Goal: Task Accomplishment & Management: Use online tool/utility

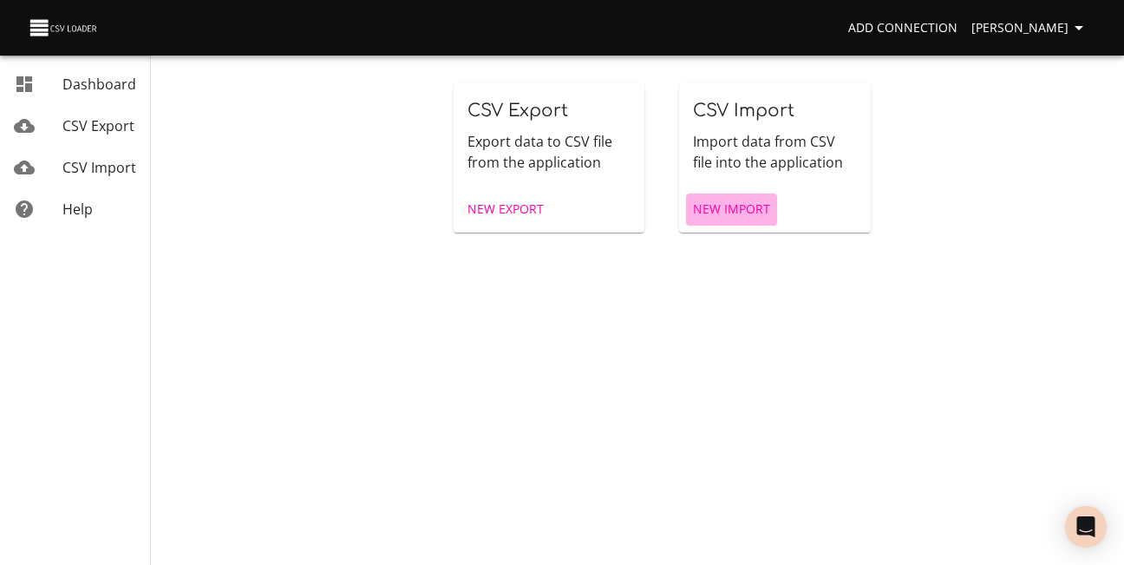
click at [770, 220] on span "New Import" at bounding box center [731, 210] width 77 height 22
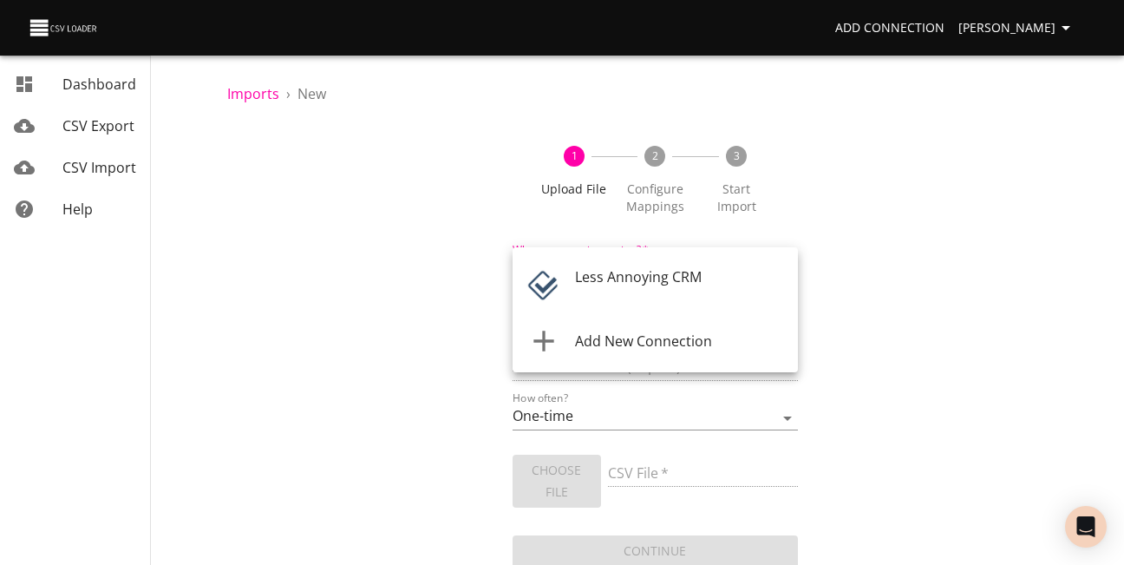
click at [784, 287] on body "Add Connection [PERSON_NAME] Dashboard CSV Export CSV Import Help Imports › New…" at bounding box center [562, 282] width 1124 height 565
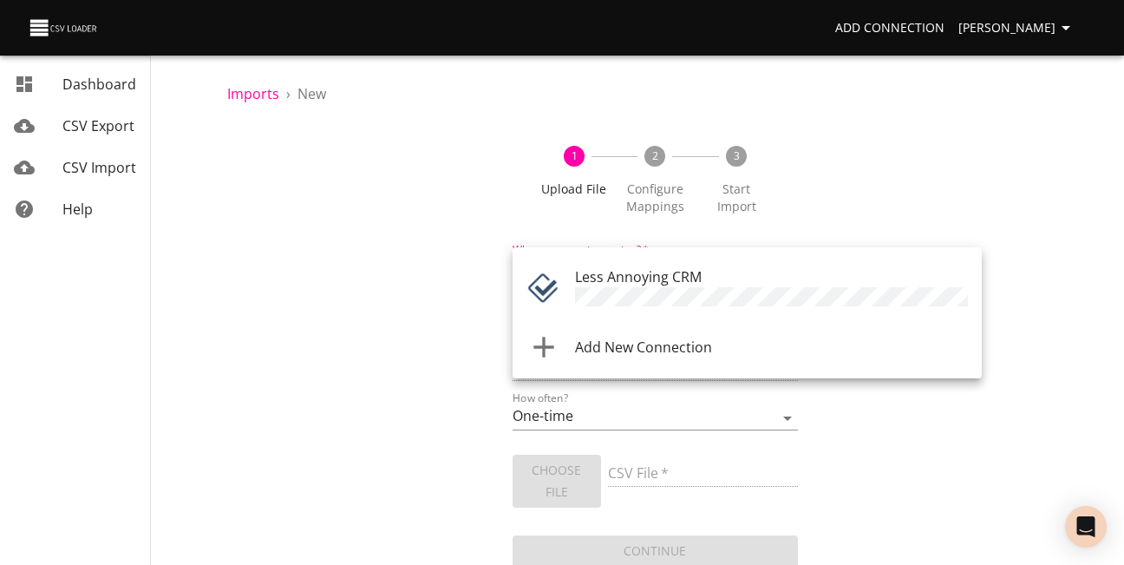
click at [700, 284] on span "Less Annoying CRM" at bounding box center [638, 276] width 127 height 19
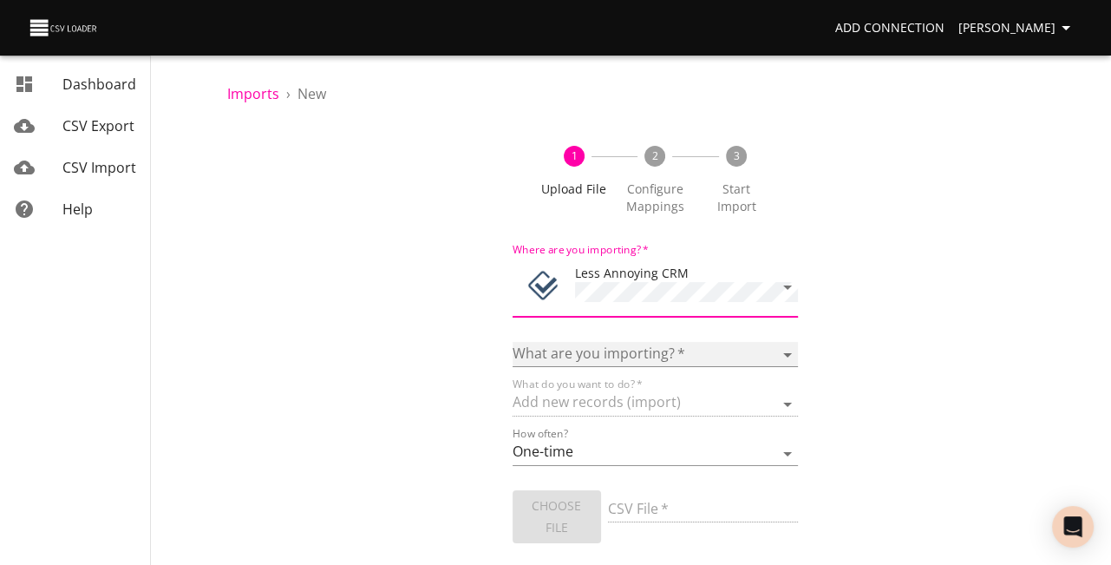
click at [785, 367] on select "Notes Tasks" at bounding box center [655, 354] width 285 height 25
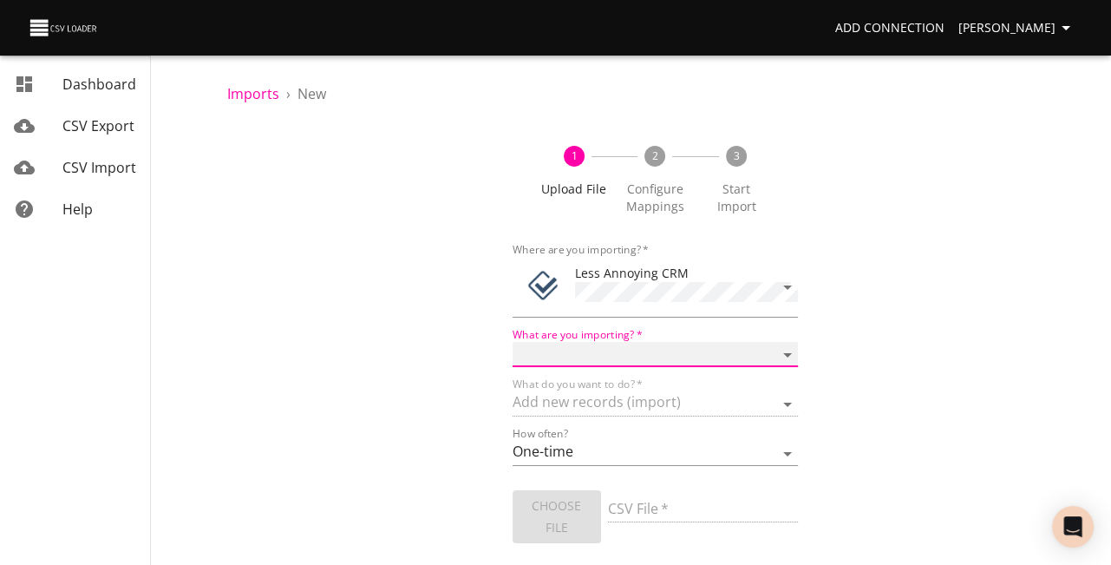
select select "notes"
click at [513, 362] on select "Notes Tasks" at bounding box center [655, 354] width 285 height 25
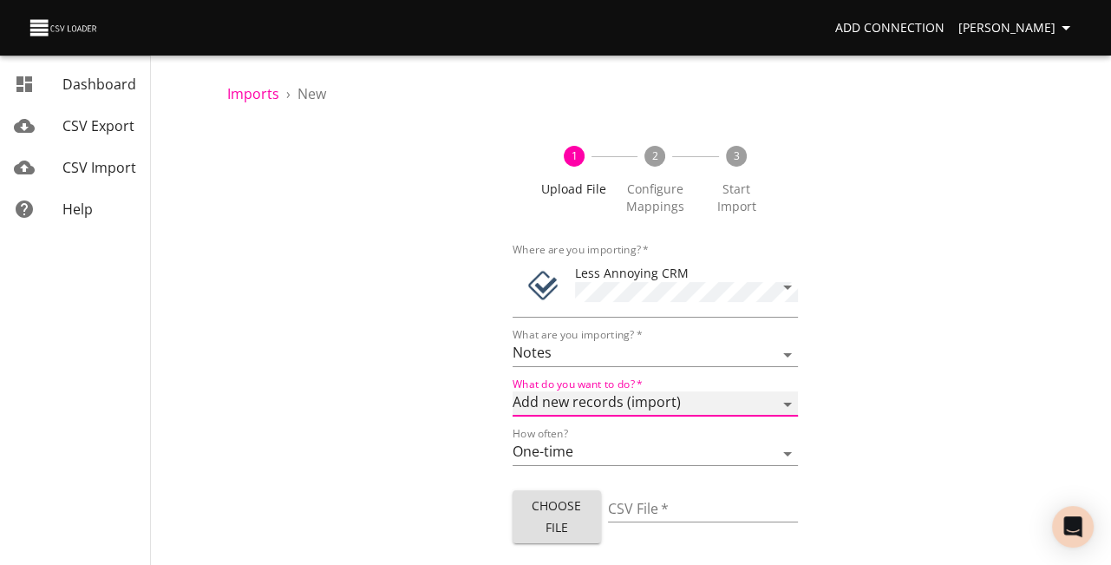
click at [781, 416] on select "Add new records (import) Update existing records (update) Add new and update ex…" at bounding box center [655, 403] width 285 height 25
click at [513, 415] on select "Add new records (import) Update existing records (update) Add new and update ex…" at bounding box center [655, 403] width 285 height 25
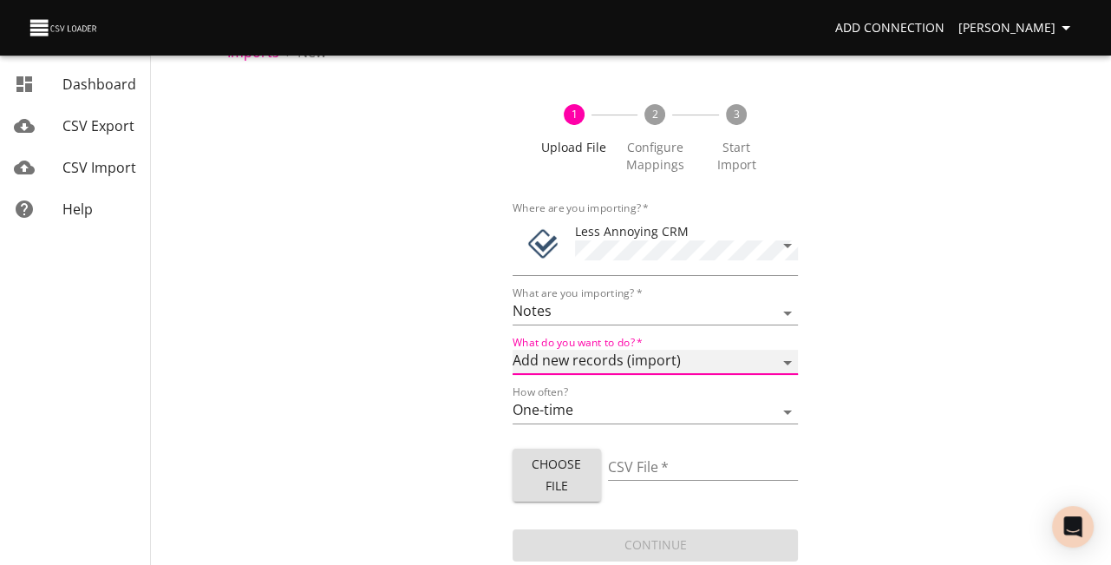
scroll to position [90, 0]
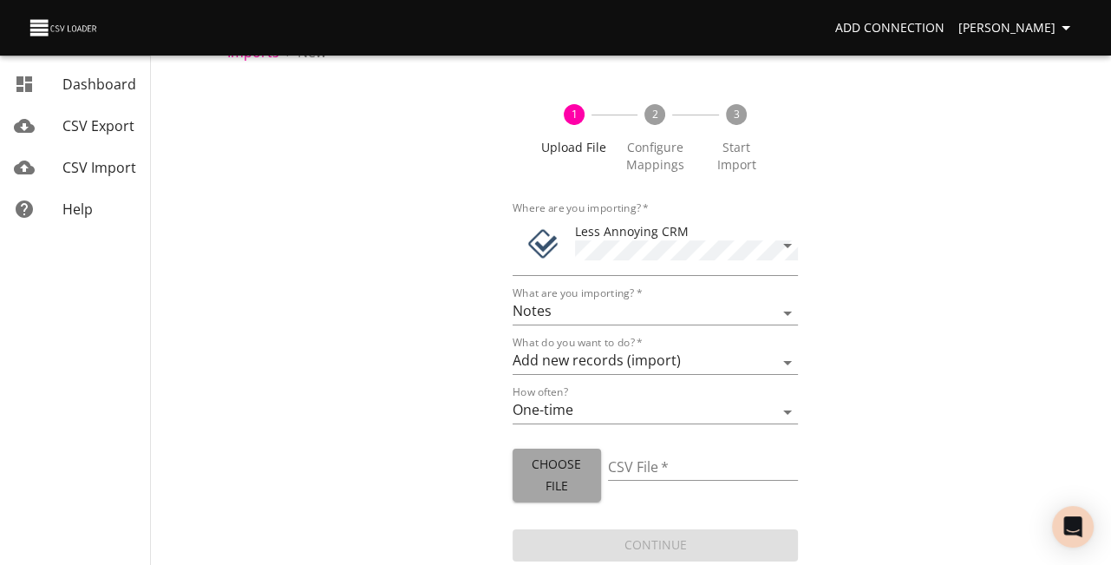
click at [567, 459] on span "Choose File" at bounding box center [556, 475] width 61 height 42
type input "Company Subgrid Notes.xlsx"
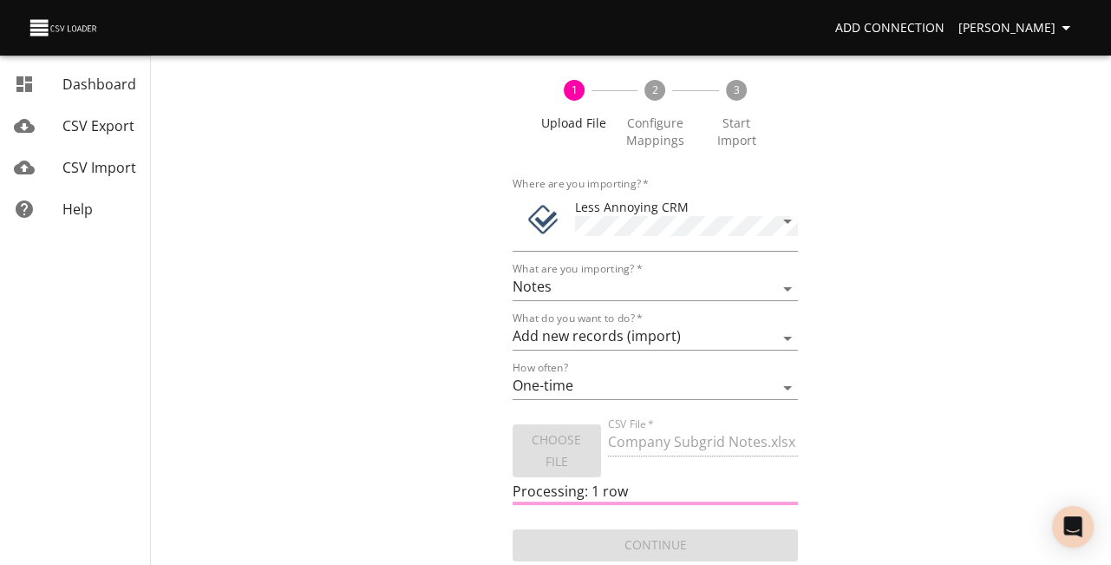
scroll to position [120, 0]
click at [85, 219] on span "Help" at bounding box center [77, 208] width 30 height 19
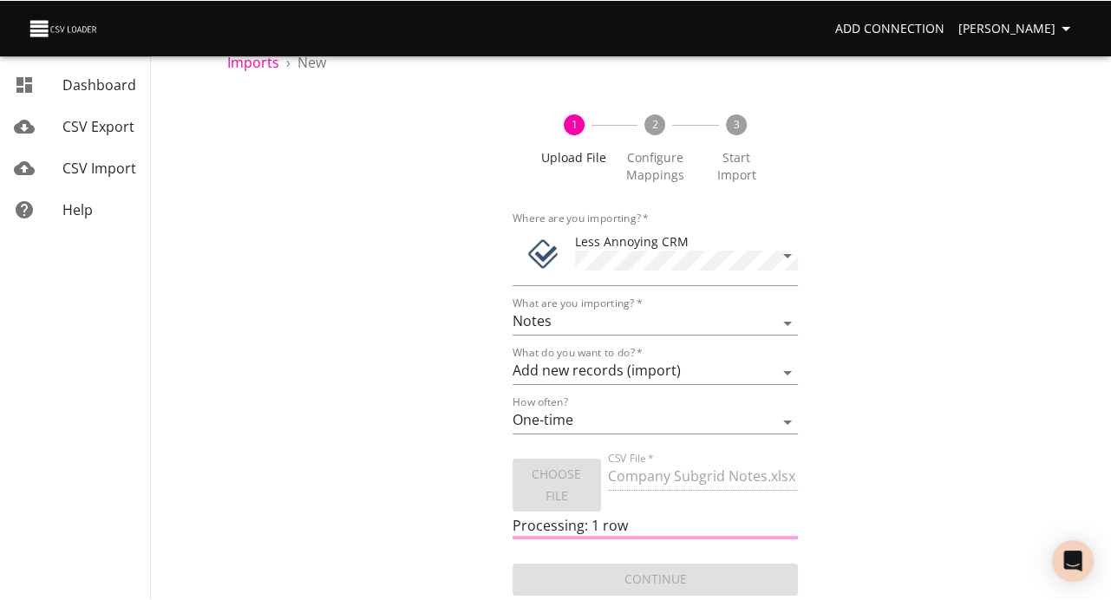
scroll to position [84, 0]
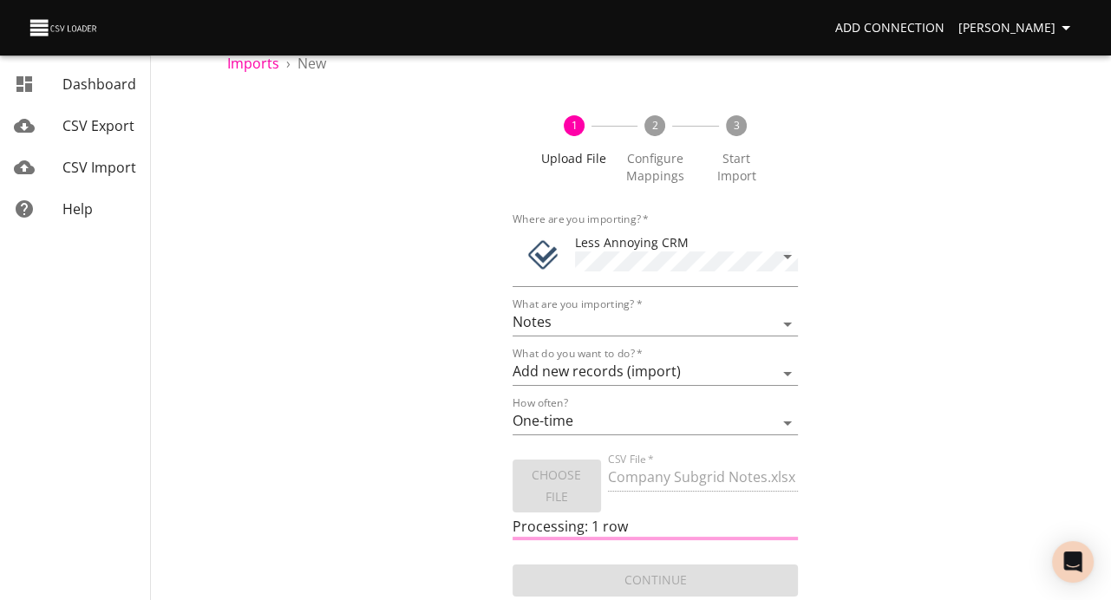
click at [72, 219] on span "Help" at bounding box center [77, 208] width 30 height 19
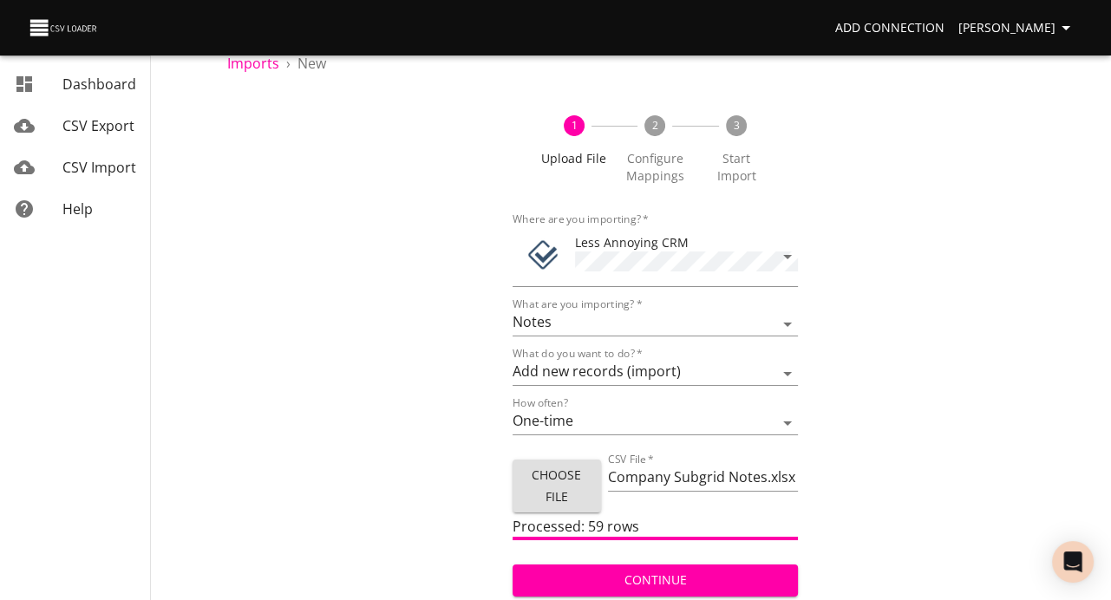
click at [666, 564] on span "Continue" at bounding box center [655, 581] width 258 height 22
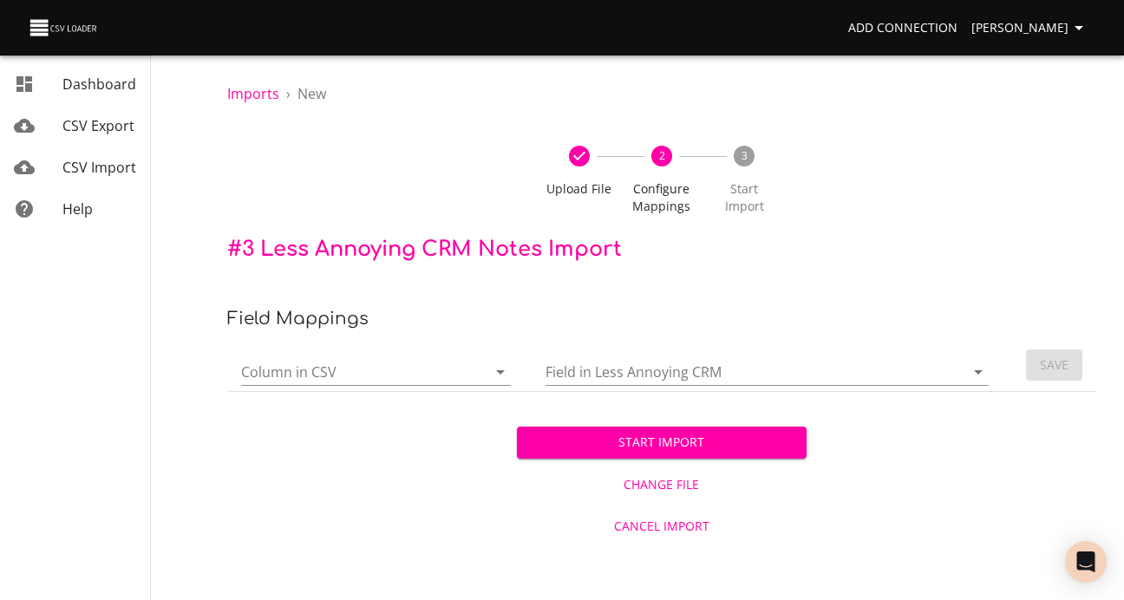
click at [974, 375] on icon "Open" at bounding box center [978, 372] width 9 height 4
click at [1042, 313] on div "Imports › New Upload File 2 Configure Mappings 3 Start Import # 3 Less Annoying…" at bounding box center [661, 273] width 924 height 546
click at [493, 382] on icon "Open" at bounding box center [500, 372] width 21 height 21
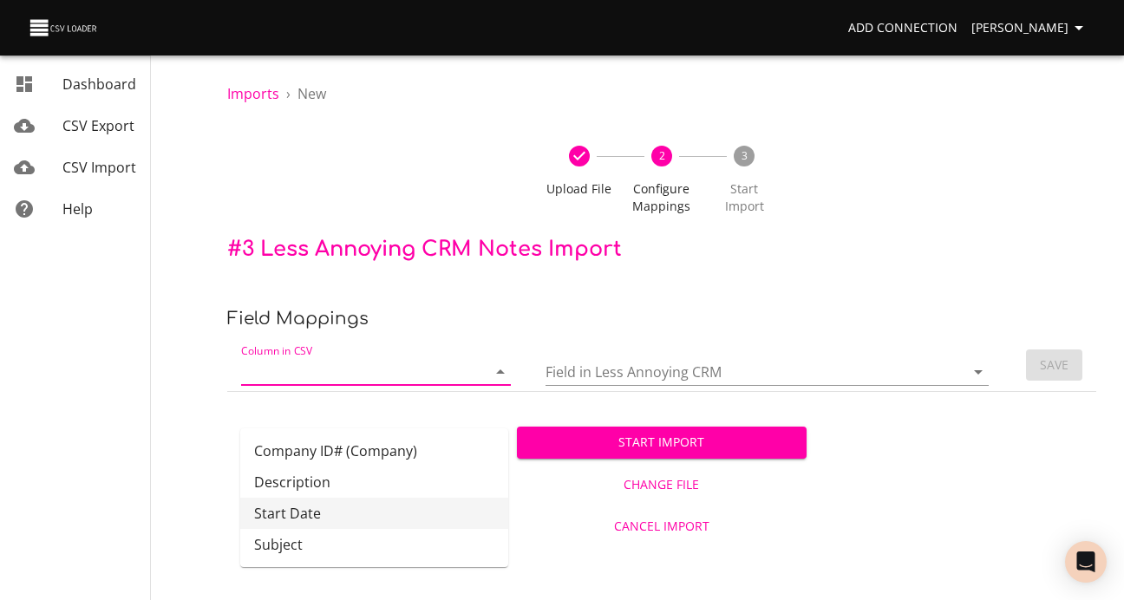
click at [321, 528] on li "Start Date" at bounding box center [374, 513] width 268 height 31
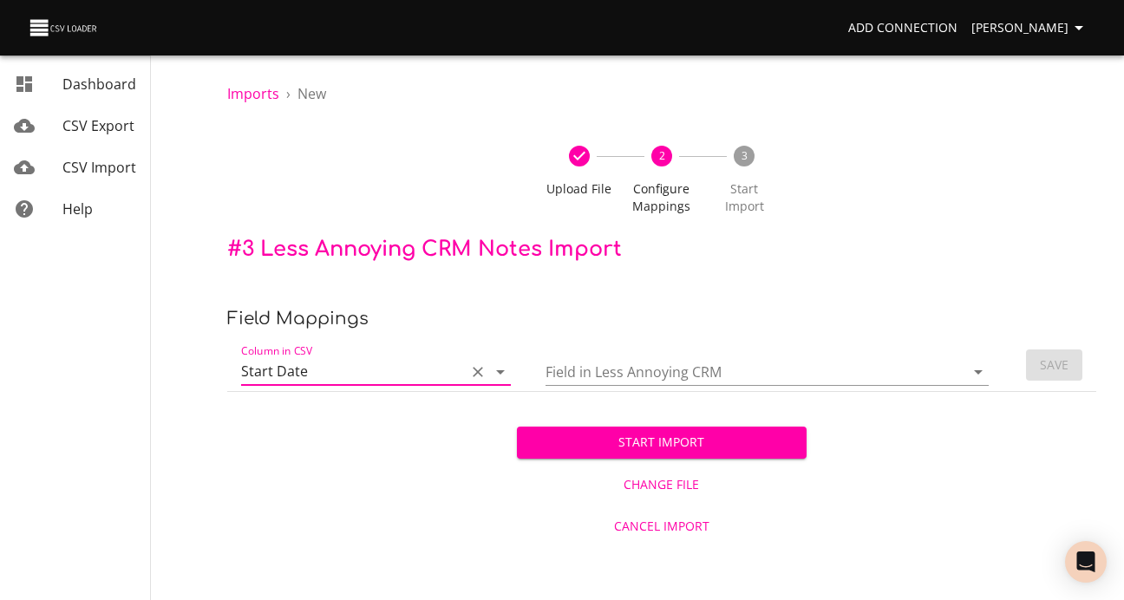
type input "Start Date"
click at [968, 382] on icon "Open" at bounding box center [978, 372] width 21 height 21
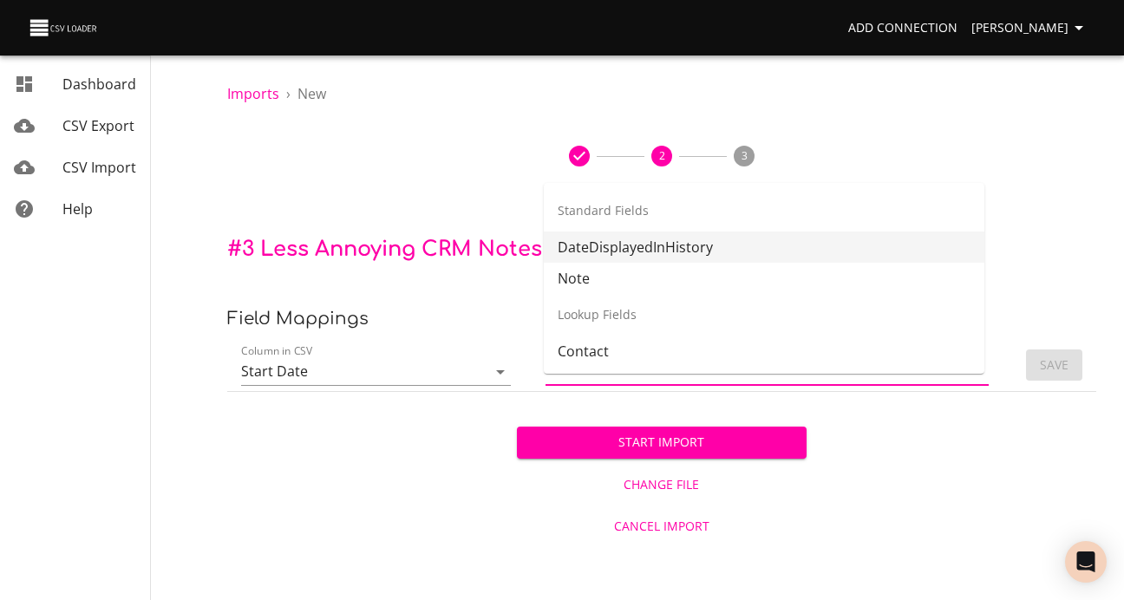
click at [736, 252] on li "DateDisplayedInHistory" at bounding box center [764, 247] width 441 height 31
type input "DateDisplayedInHistory"
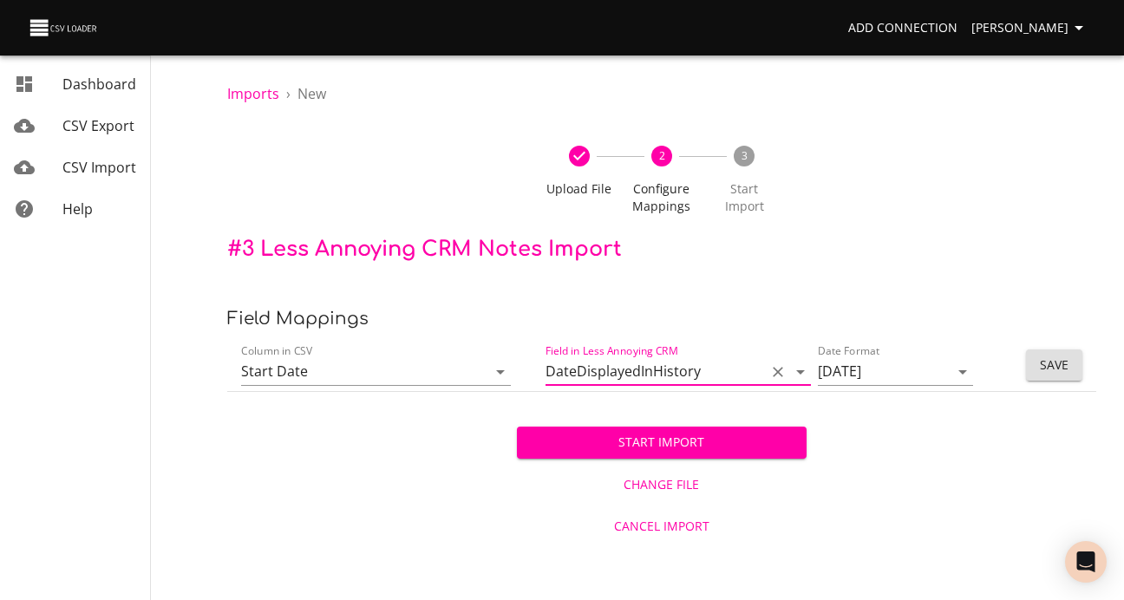
click at [1061, 376] on span "Save" at bounding box center [1054, 366] width 29 height 22
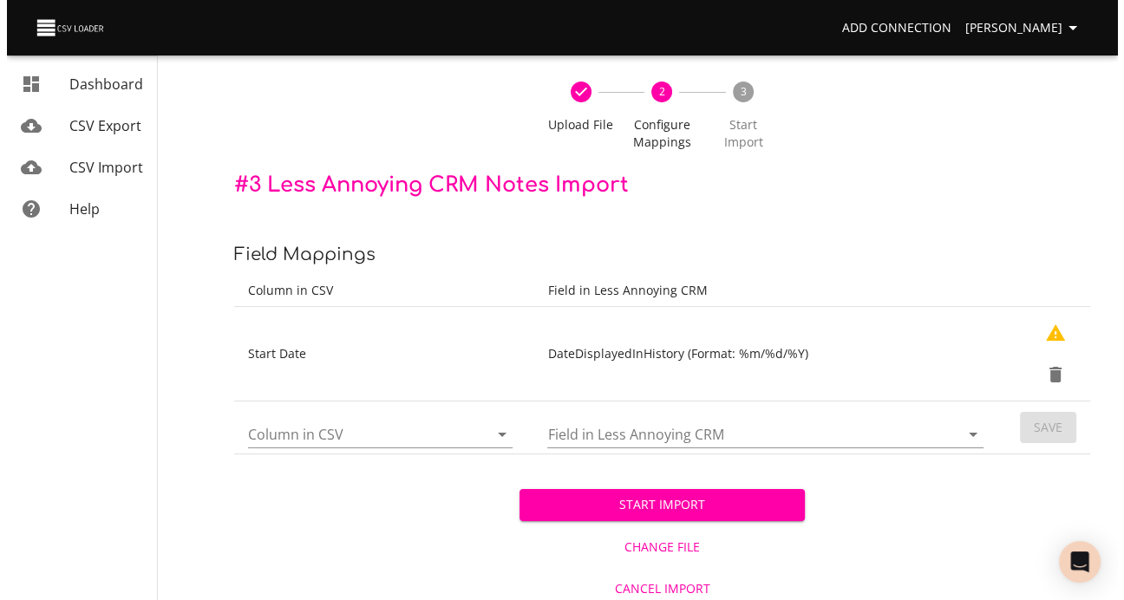
scroll to position [142, 0]
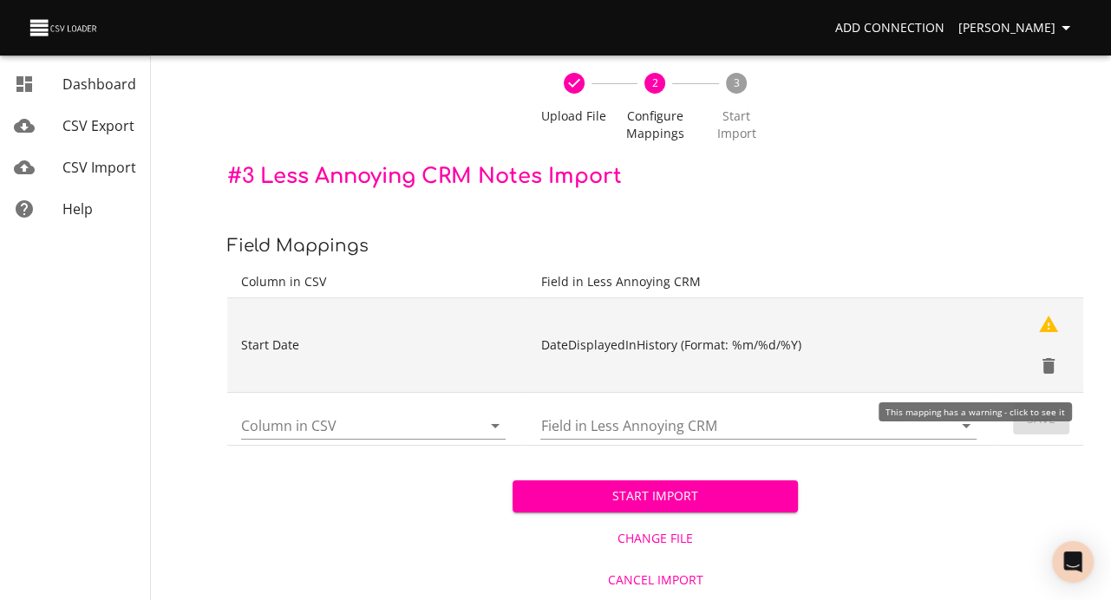
click at [1051, 316] on icon "Show Warnings" at bounding box center [1048, 324] width 19 height 16
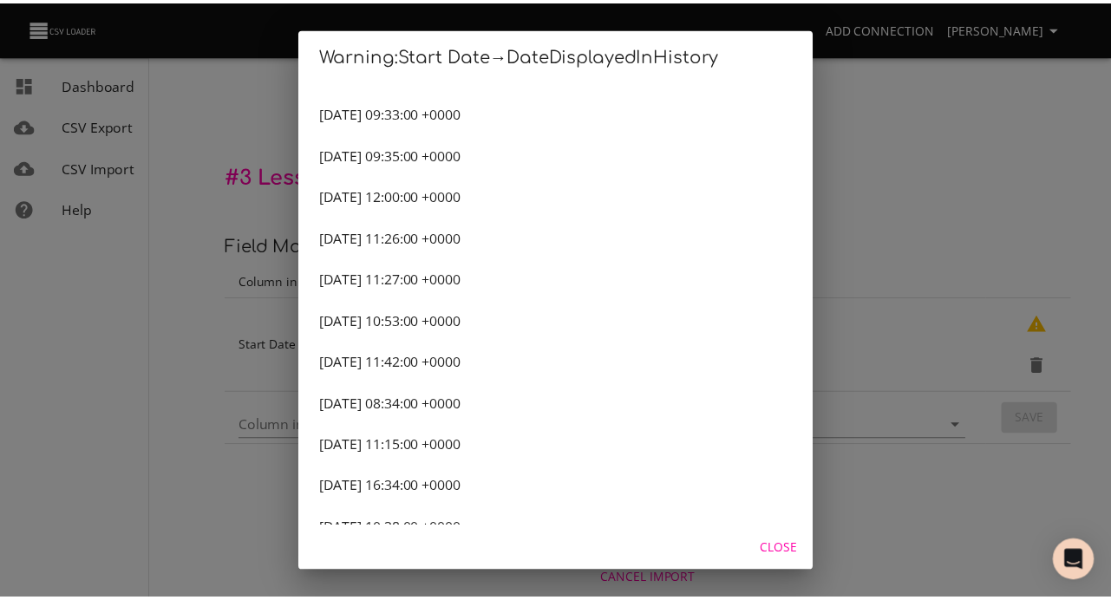
scroll to position [0, 0]
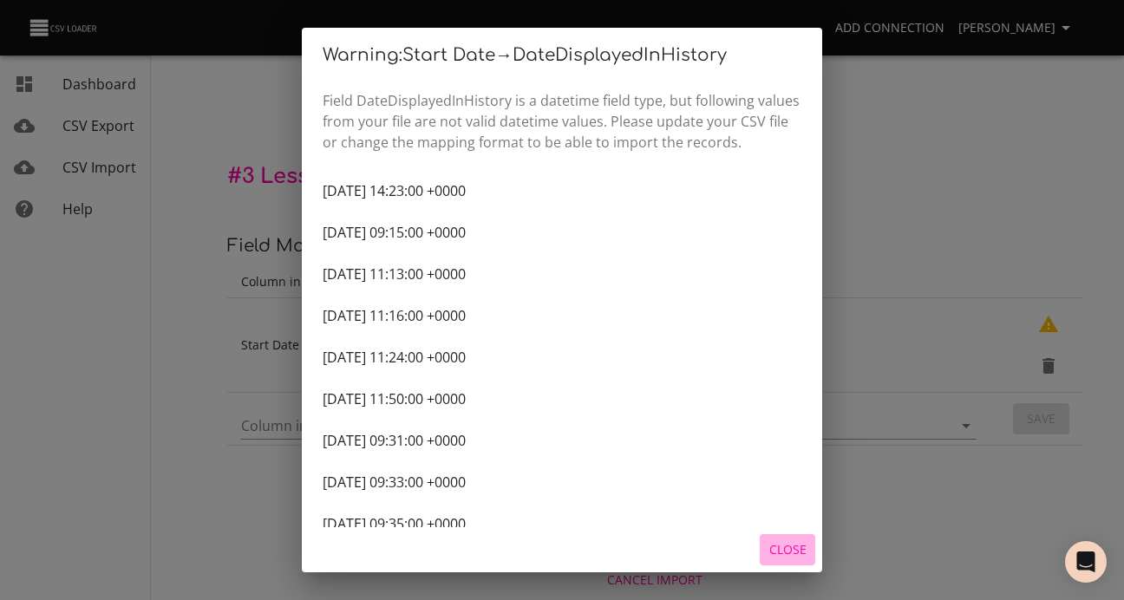
click at [782, 543] on span "Close" at bounding box center [788, 550] width 42 height 22
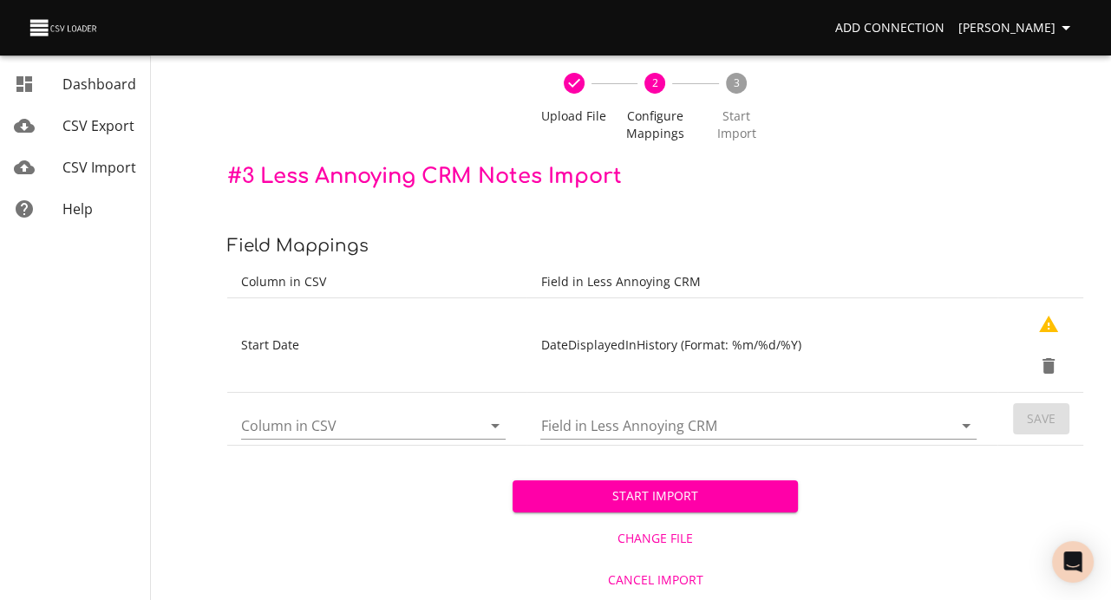
click at [632, 266] on th "Field in Less Annoying CRM" at bounding box center [761, 282] width 471 height 32
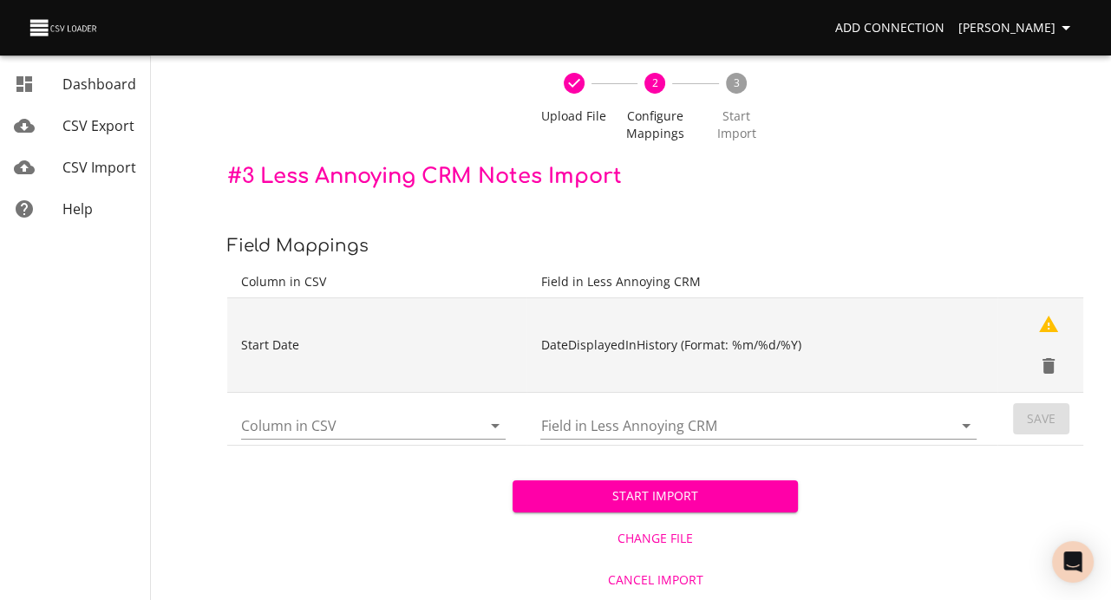
click at [614, 317] on td "DateDisplayedInHistory (Format: %m/%d/%Y)" at bounding box center [761, 345] width 471 height 95
click at [1048, 358] on icon "Delete" at bounding box center [1048, 366] width 12 height 16
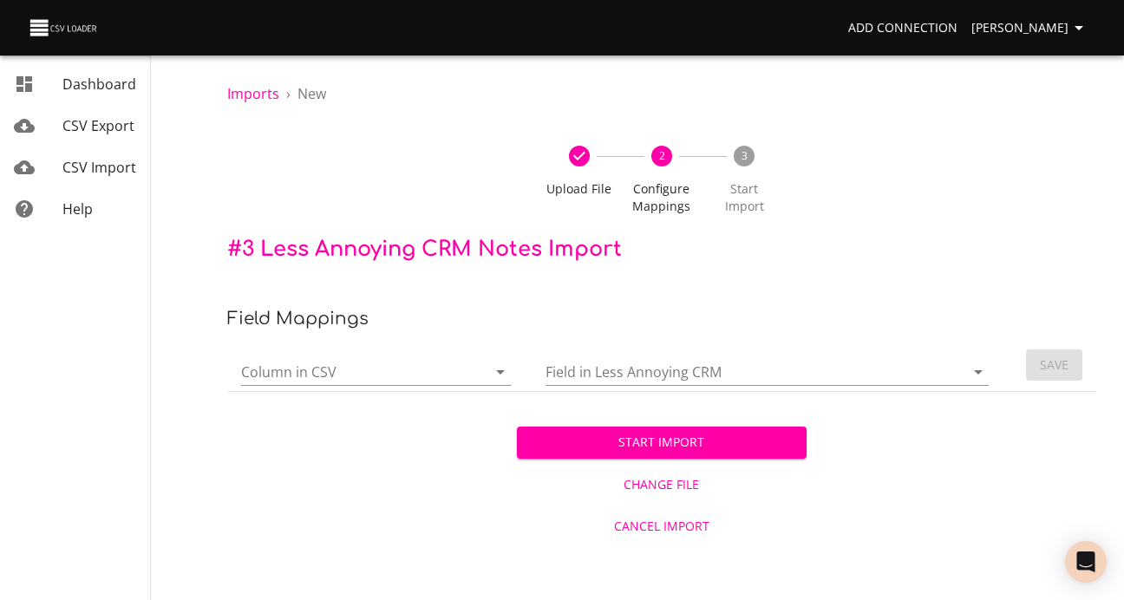
click at [498, 382] on icon "Open" at bounding box center [500, 372] width 21 height 21
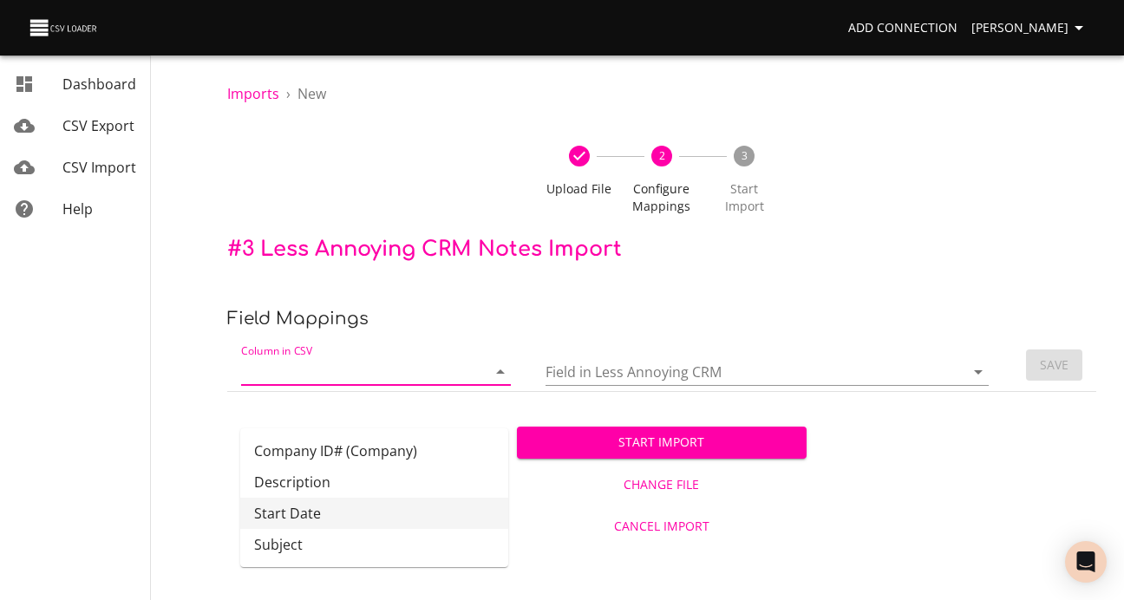
click at [354, 519] on li "Start Date" at bounding box center [374, 513] width 268 height 31
type input "Start Date"
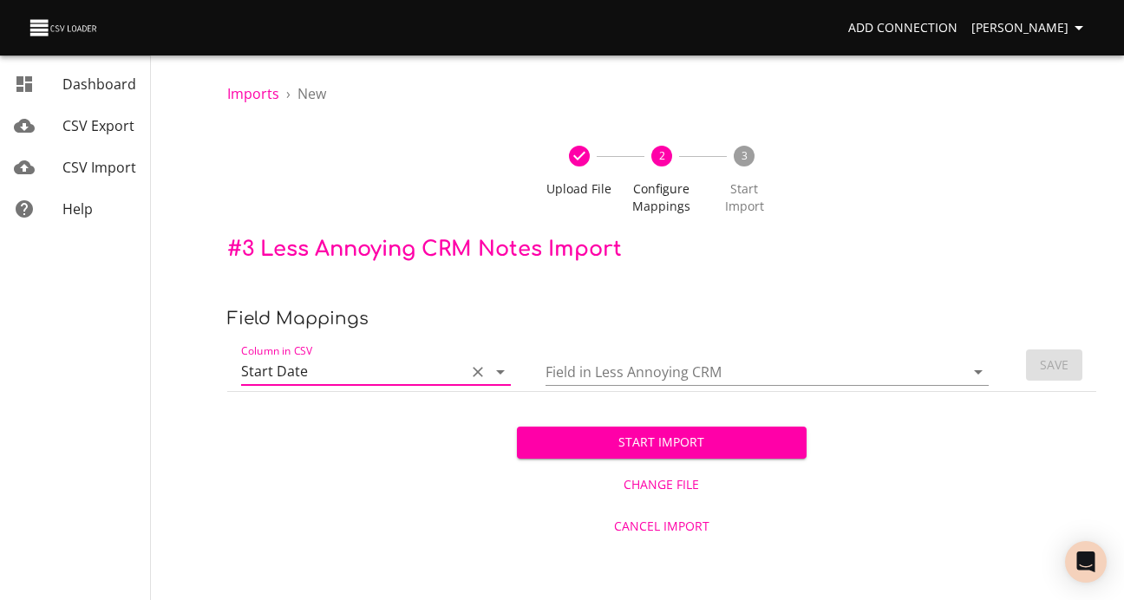
click at [974, 375] on icon "Open" at bounding box center [978, 372] width 9 height 4
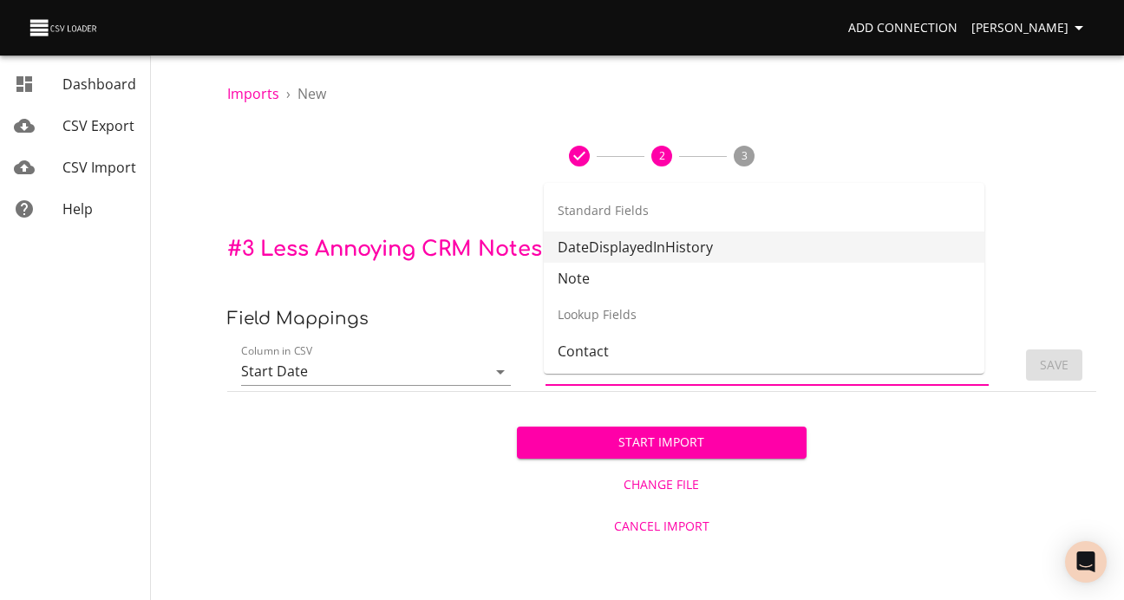
click at [754, 251] on li "DateDisplayedInHistory" at bounding box center [764, 247] width 441 height 31
type input "DateDisplayedInHistory"
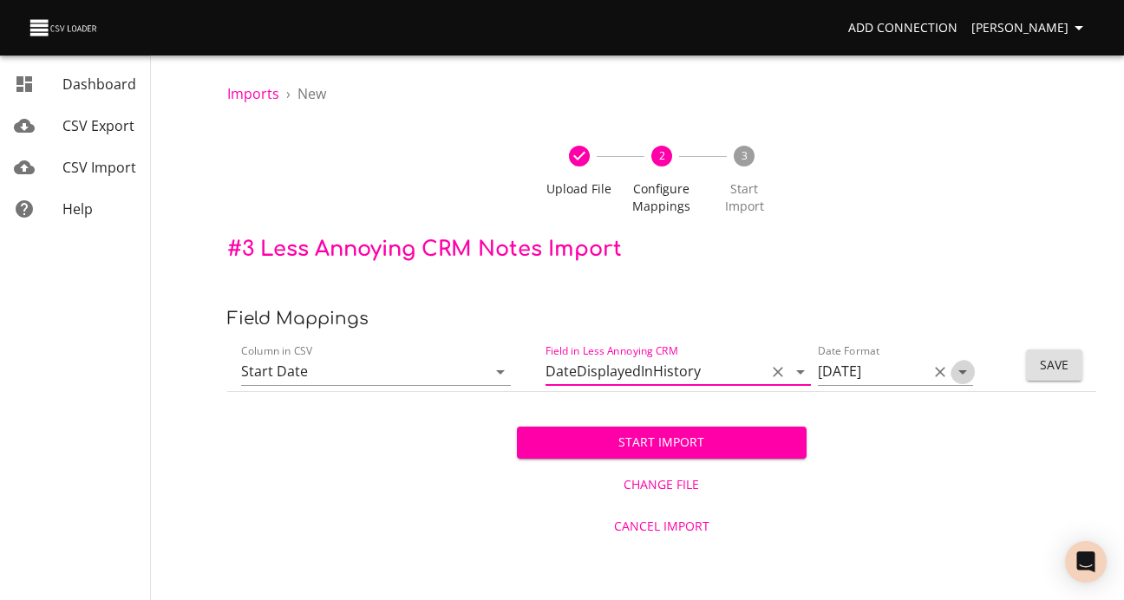
click at [957, 382] on icon "Open" at bounding box center [962, 372] width 21 height 21
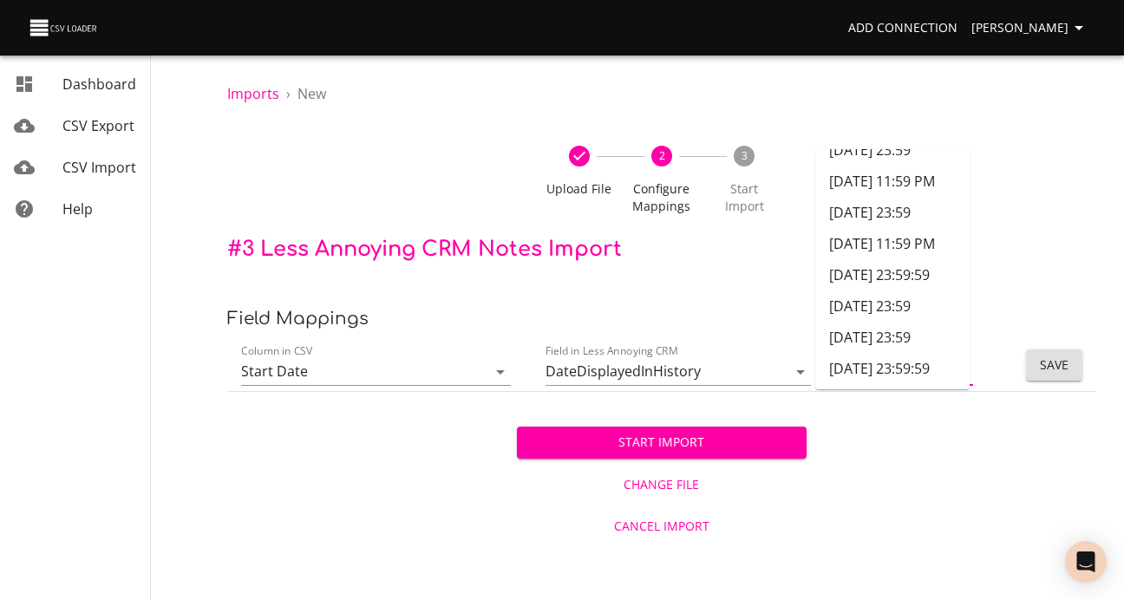
scroll to position [329, 0]
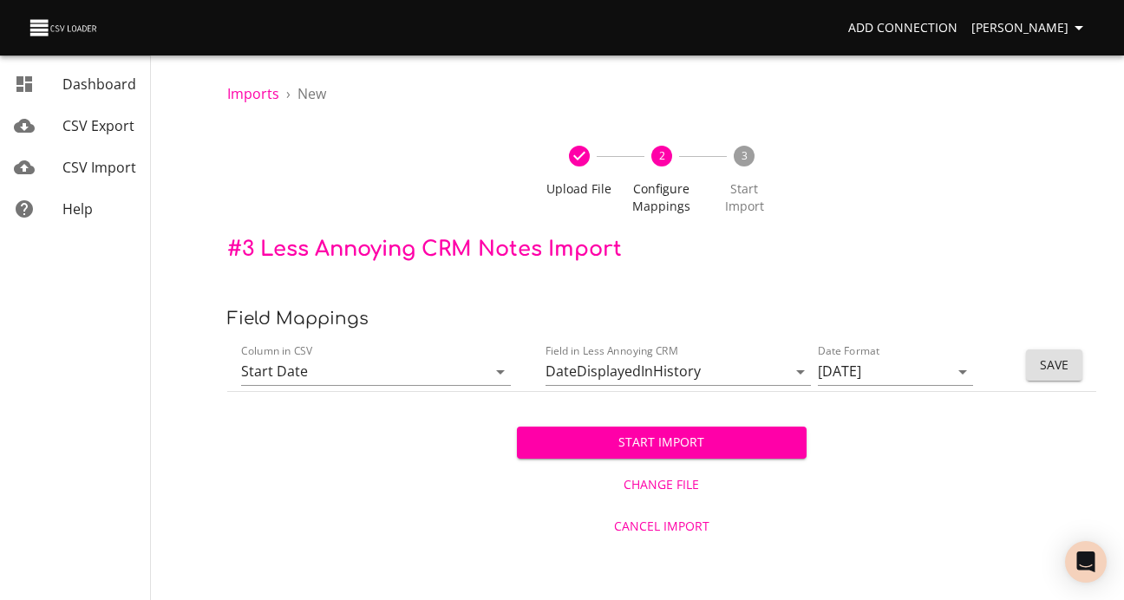
click at [856, 546] on div "Start Import Change File Cancel Import" at bounding box center [661, 469] width 869 height 154
click at [958, 375] on icon "Open" at bounding box center [962, 372] width 9 height 4
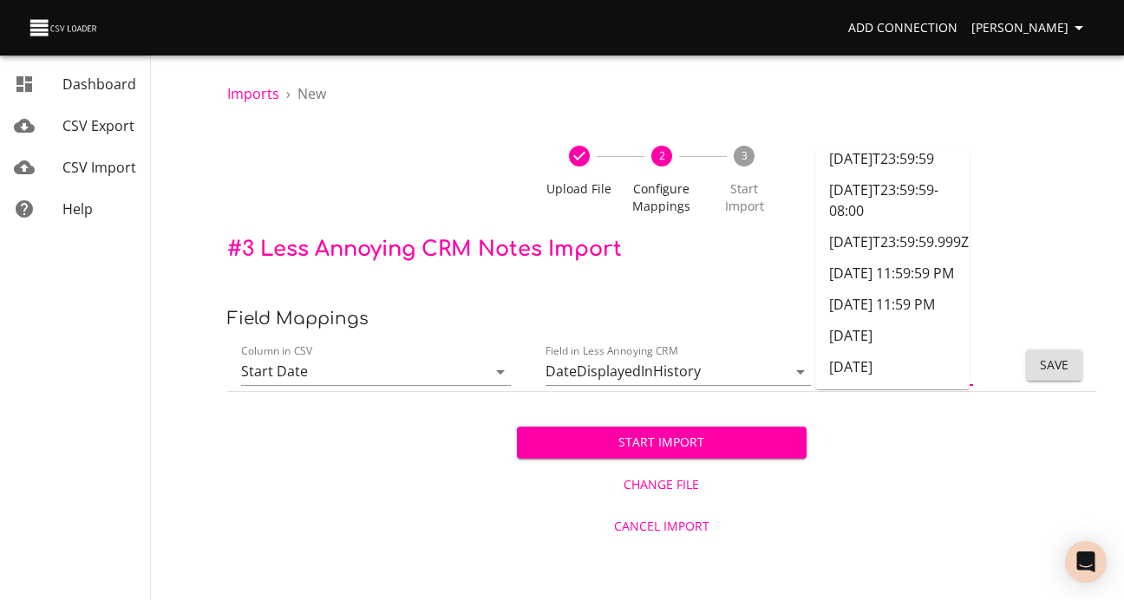
scroll to position [1327, 0]
click at [888, 258] on li "[DATE] 11:59:59 PM" at bounding box center [892, 273] width 154 height 31
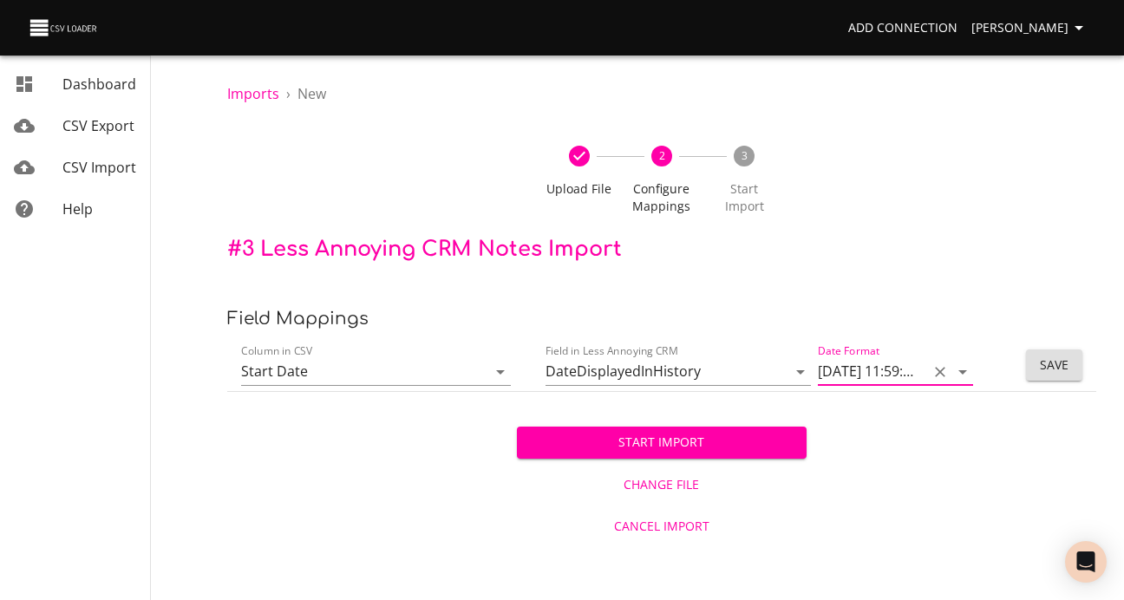
type input "[DATE] 11:59:59 PM"
click at [1048, 376] on span "Save" at bounding box center [1054, 366] width 29 height 22
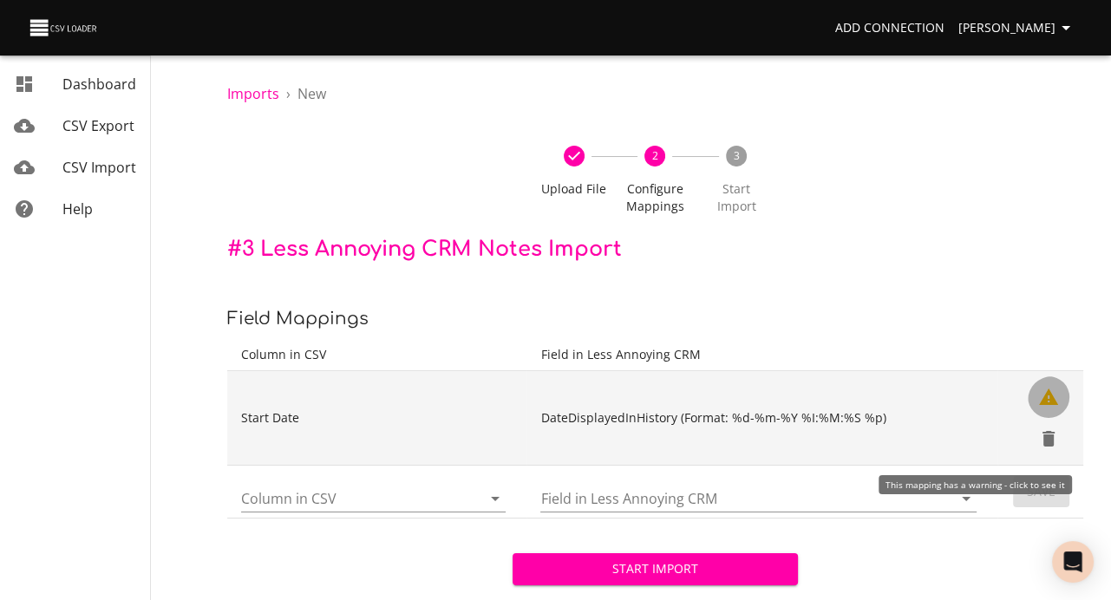
click at [1047, 405] on icon "Show Warnings" at bounding box center [1048, 397] width 19 height 16
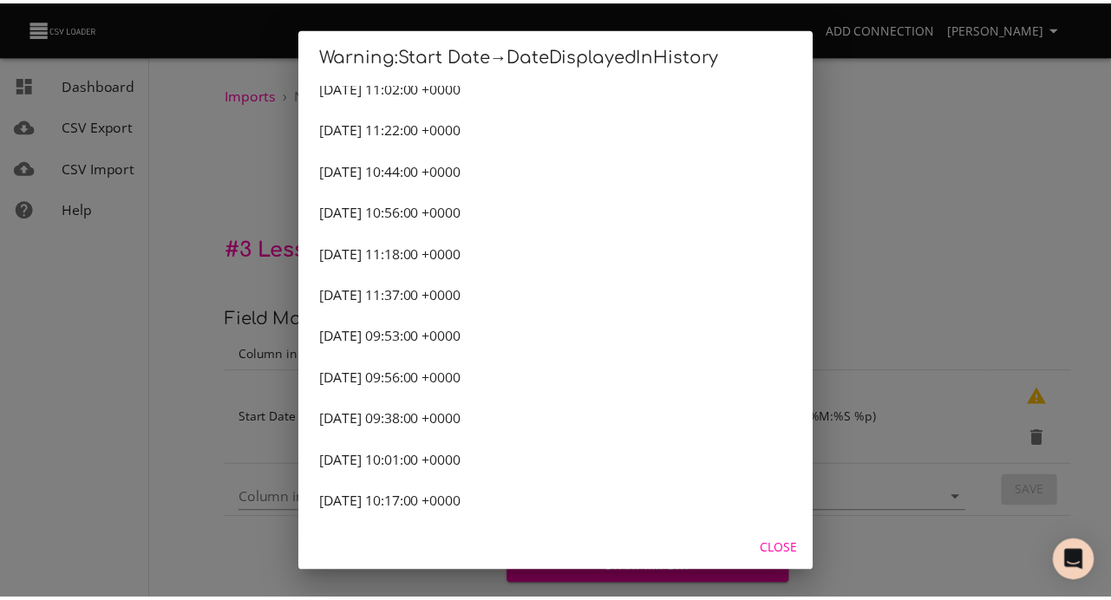
scroll to position [0, 0]
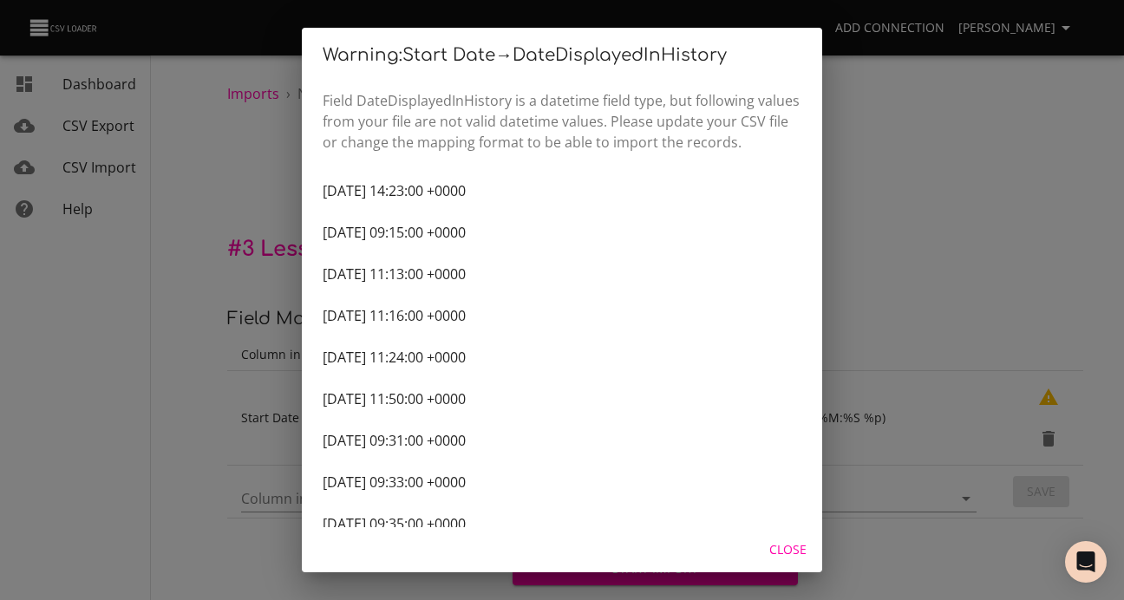
click at [891, 127] on div "Warning: Start Date → DateDisplayedInHistory Field DateDisplayedInHistory is a …" at bounding box center [562, 300] width 1124 height 600
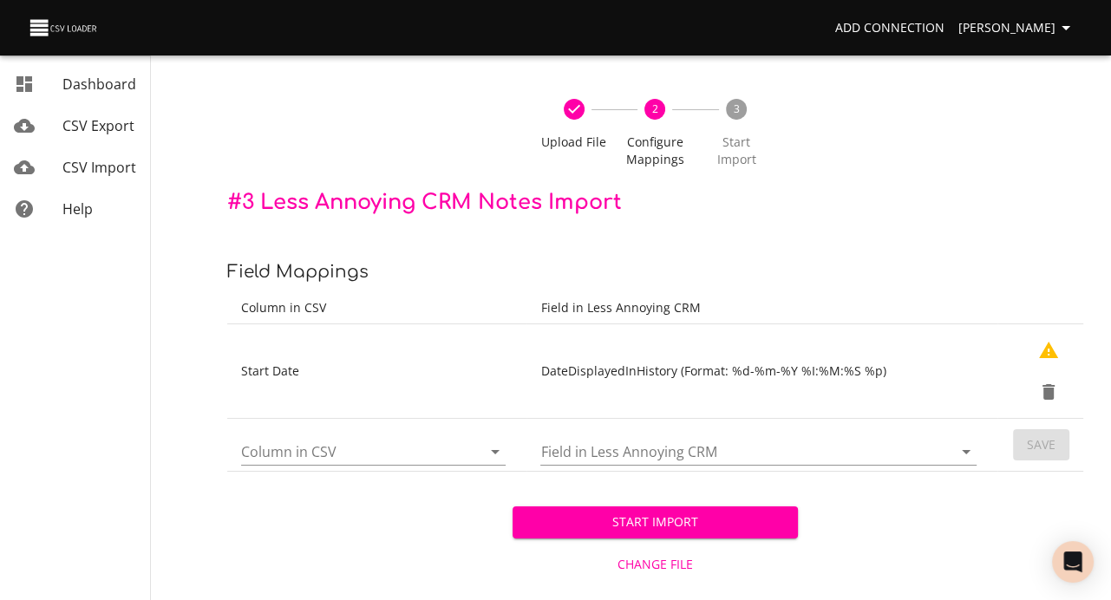
scroll to position [142, 0]
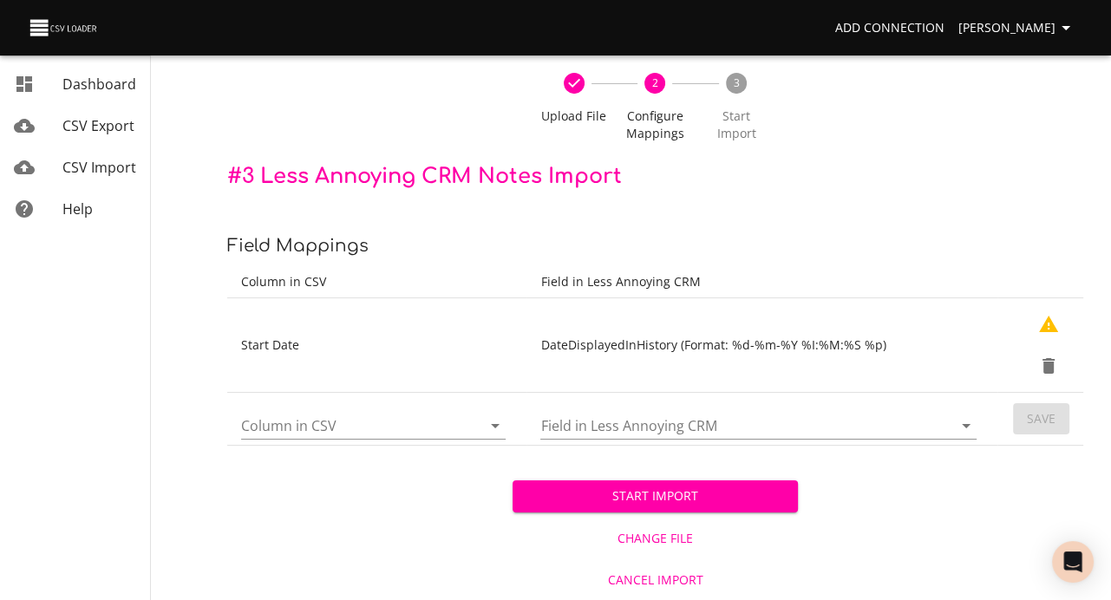
click at [492, 424] on icon "Open" at bounding box center [495, 426] width 9 height 4
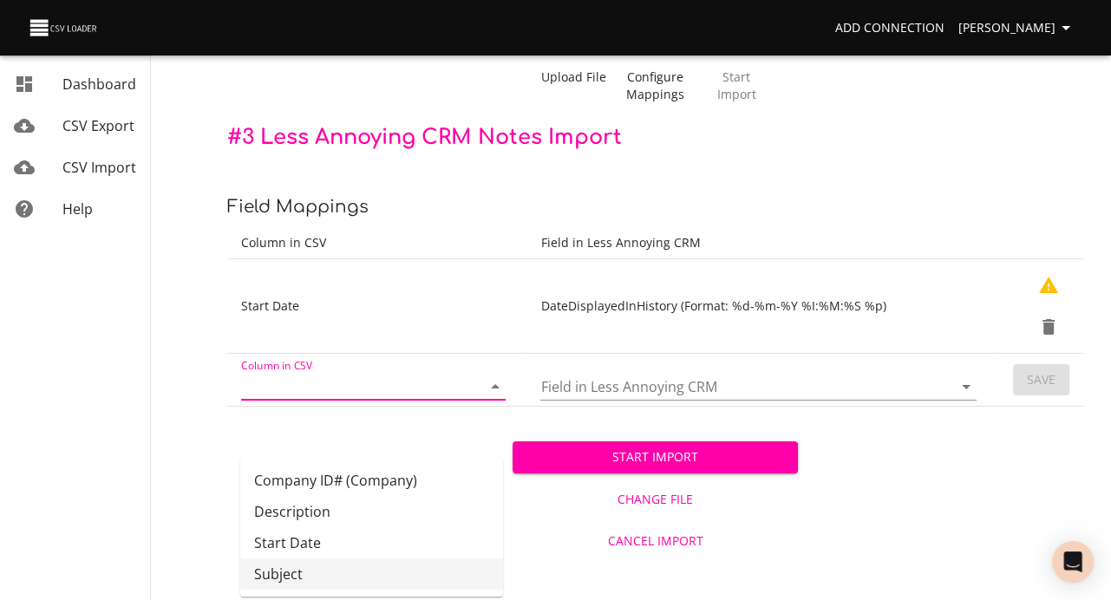
click at [317, 561] on li "Subject" at bounding box center [371, 573] width 263 height 31
type input "Subject"
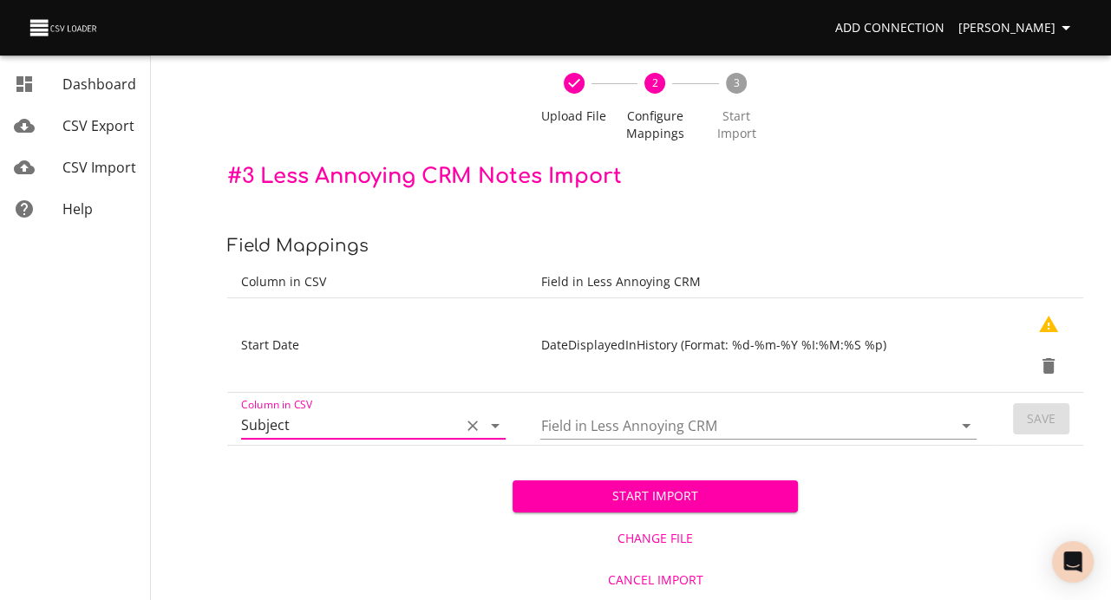
click at [962, 424] on icon "Open" at bounding box center [966, 426] width 9 height 4
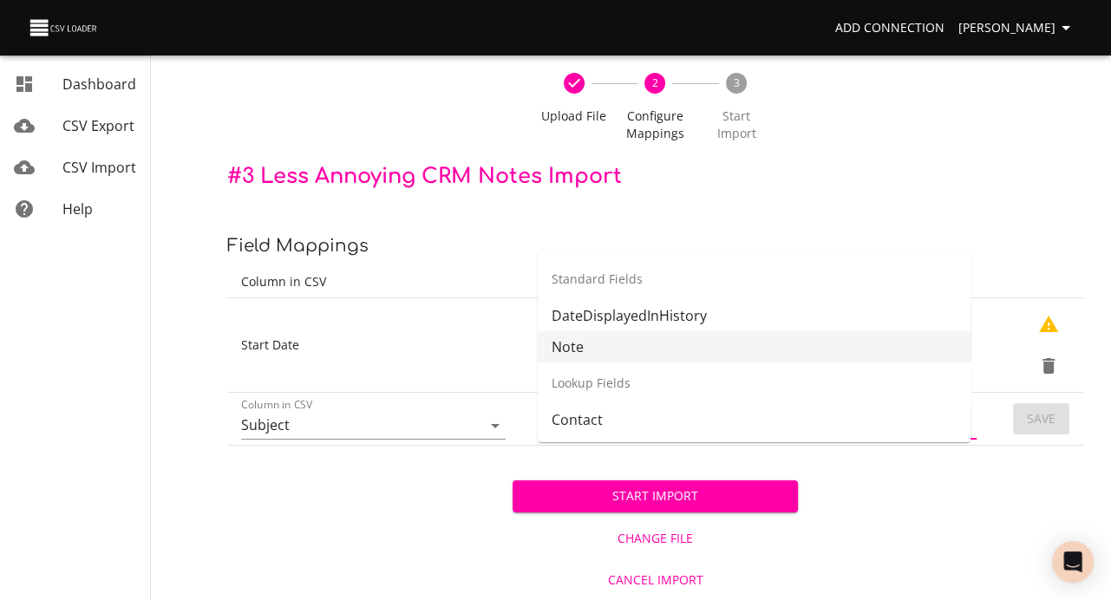
click at [660, 331] on li "Note" at bounding box center [754, 346] width 433 height 31
type input "Note"
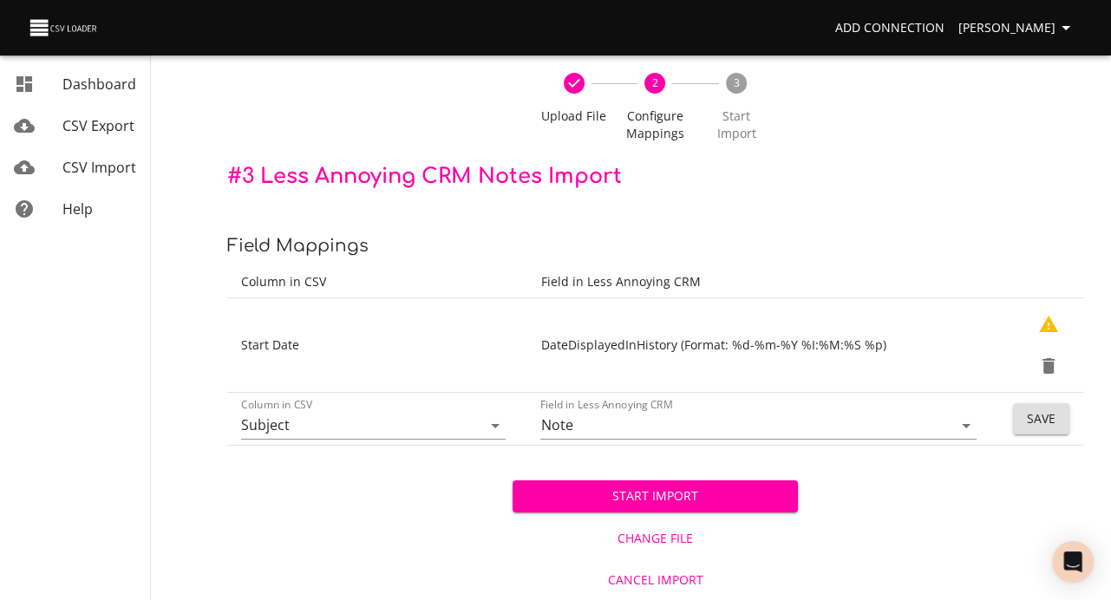
click at [431, 459] on div "Start Import Change File Cancel Import" at bounding box center [655, 523] width 856 height 154
click at [1037, 408] on span "Save" at bounding box center [1041, 419] width 29 height 22
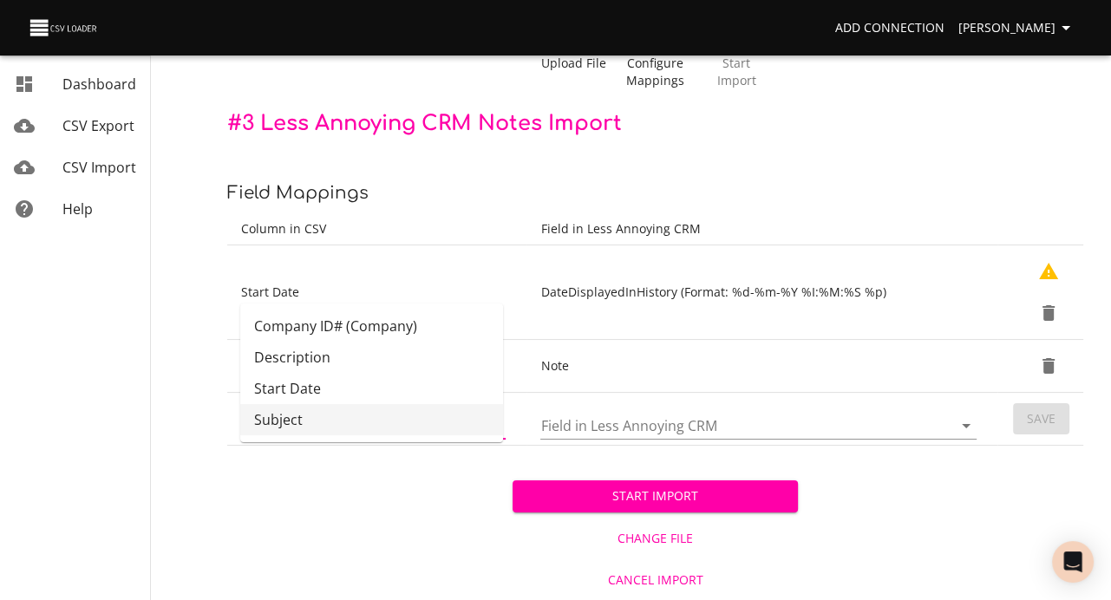
click at [333, 439] on input "Column in CSV" at bounding box center [346, 425] width 211 height 27
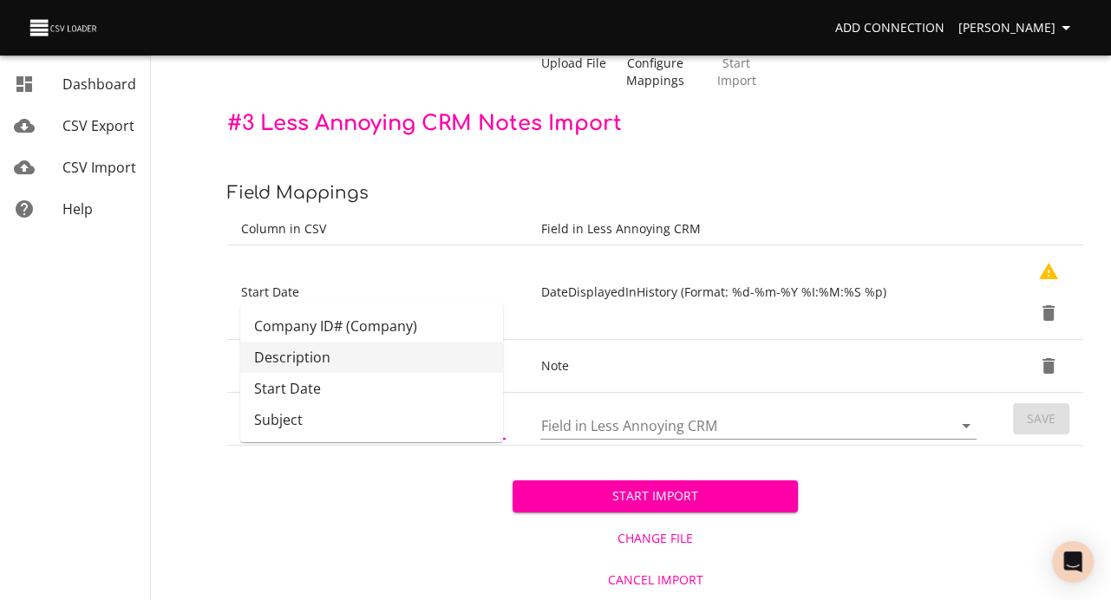
click at [332, 349] on li "Description" at bounding box center [371, 357] width 263 height 31
type input "Description"
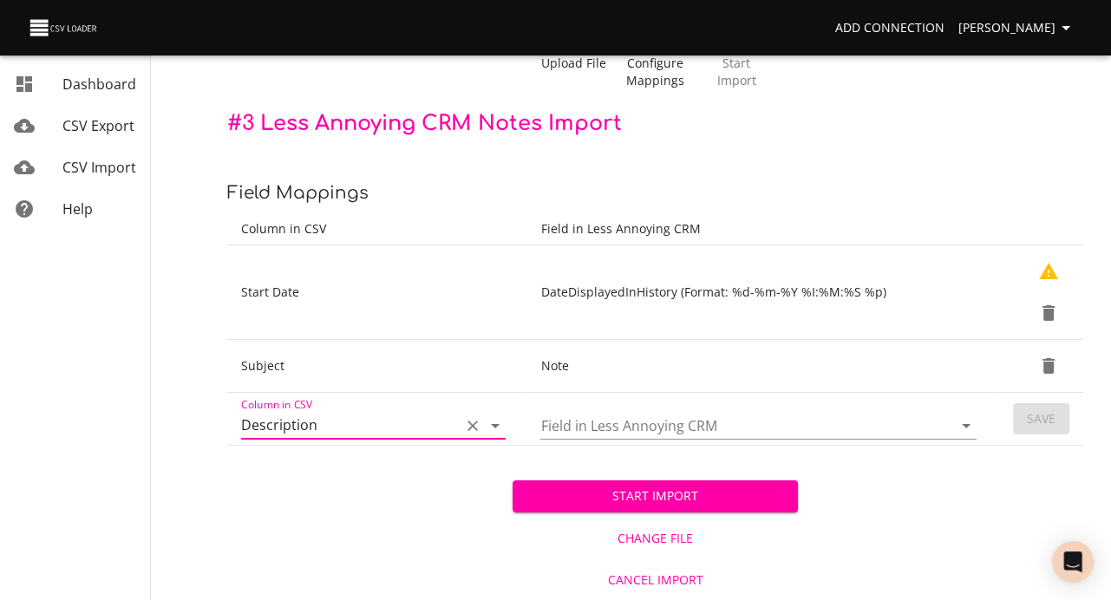
click at [962, 428] on icon "Open" at bounding box center [966, 426] width 9 height 4
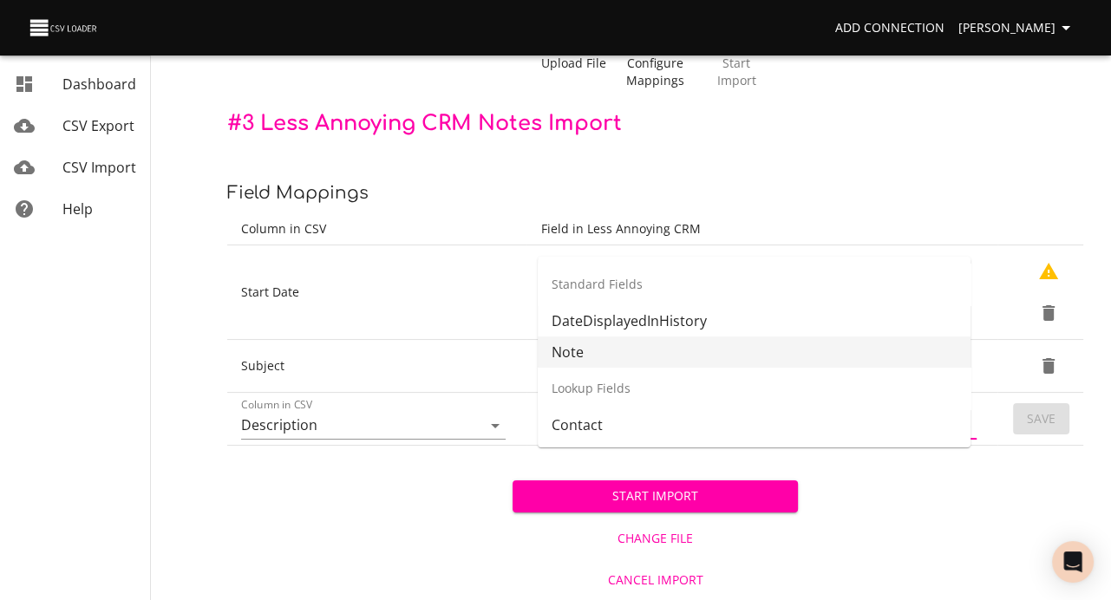
click at [638, 339] on li "Note" at bounding box center [754, 351] width 433 height 31
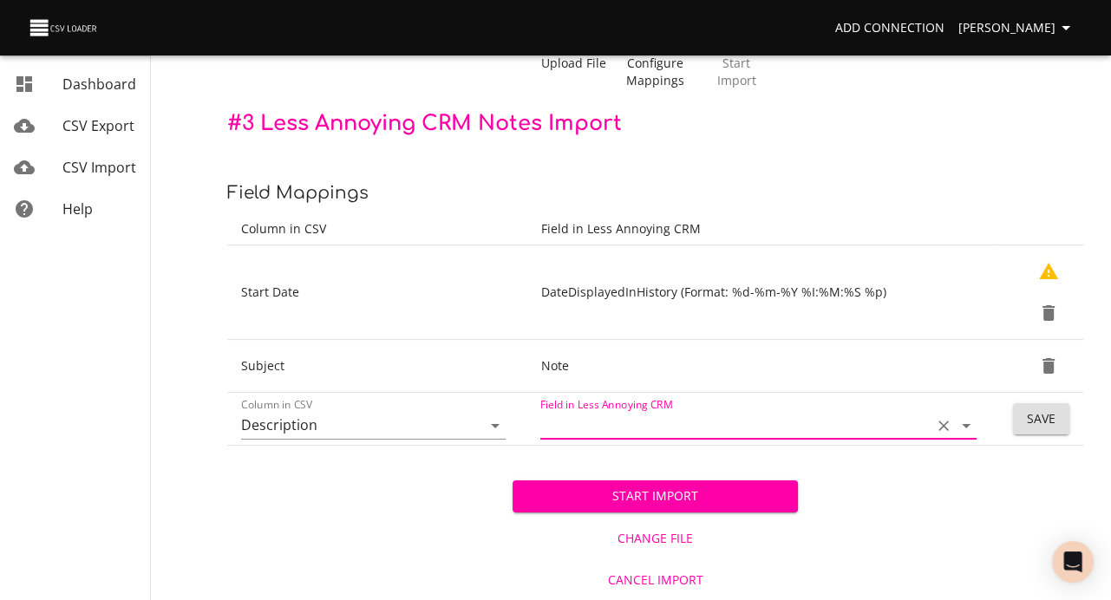
type input "Note"
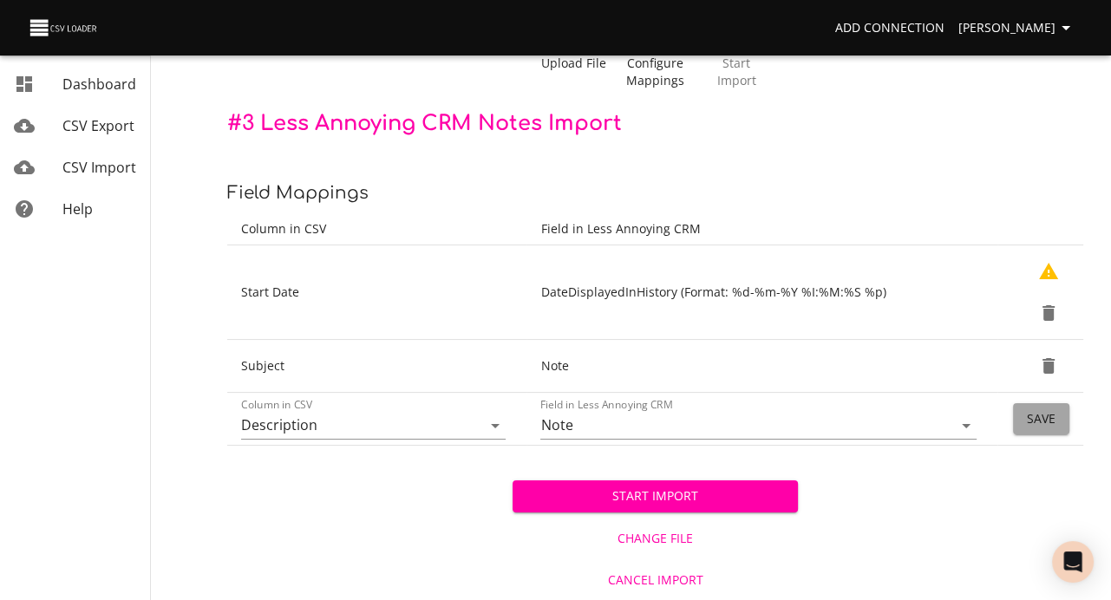
click at [1039, 430] on span "Save" at bounding box center [1041, 419] width 29 height 22
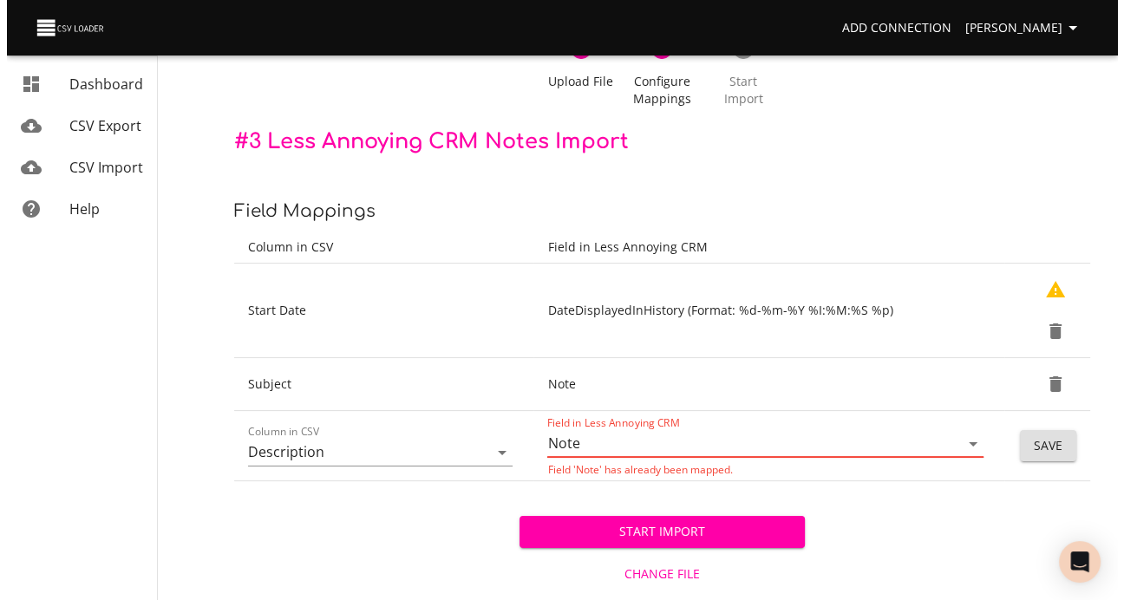
scroll to position [105, 0]
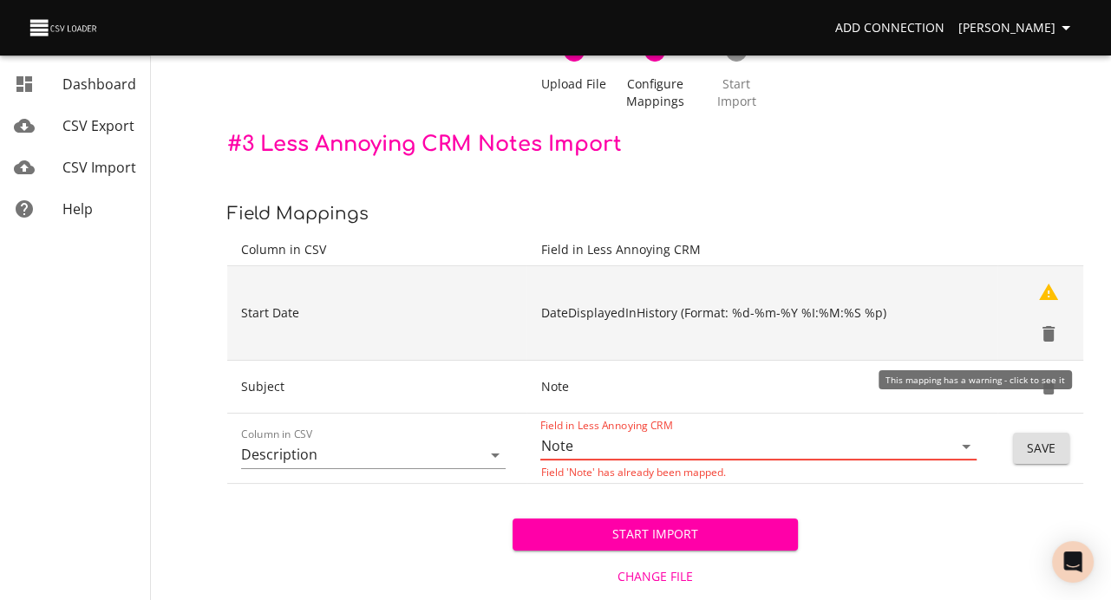
click at [1045, 303] on icon "Show Warnings" at bounding box center [1048, 292] width 21 height 21
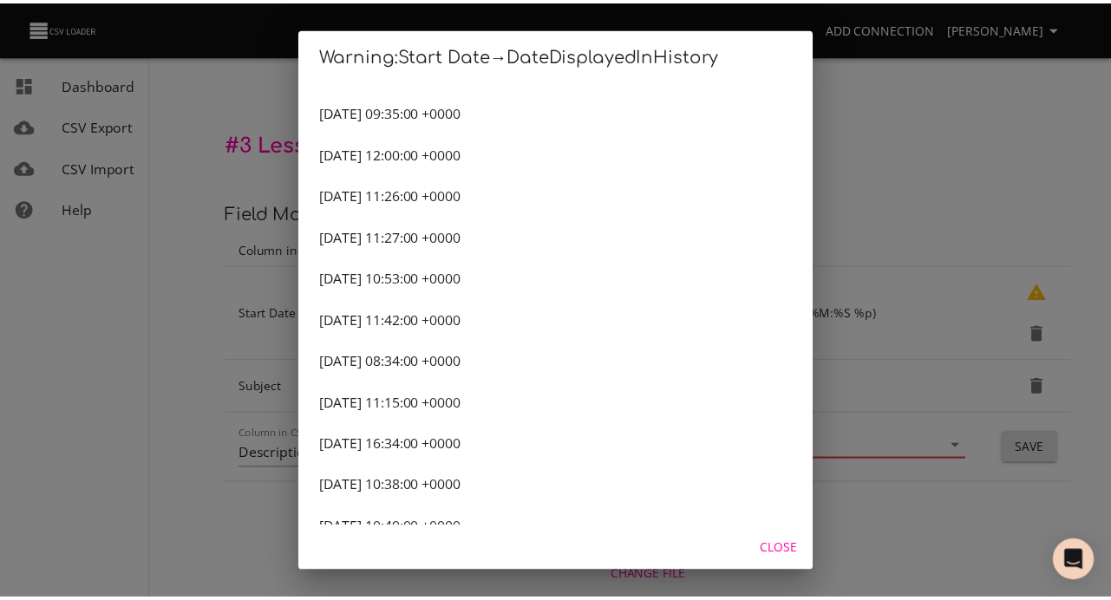
scroll to position [0, 0]
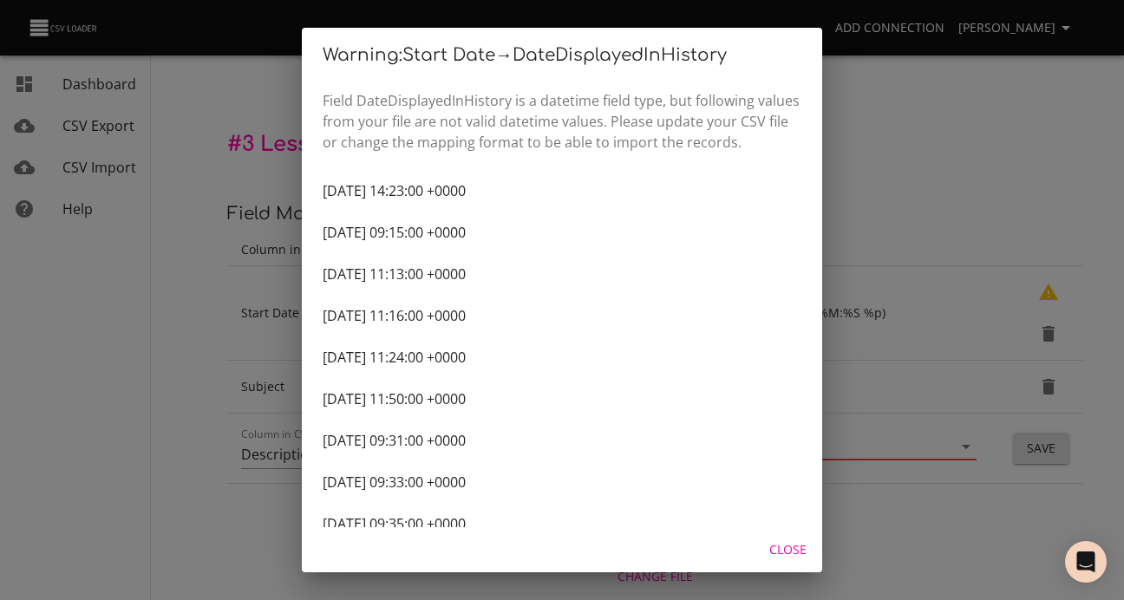
click at [933, 141] on div "Warning: Start Date → DateDisplayedInHistory Field DateDisplayedInHistory is a …" at bounding box center [562, 300] width 1124 height 600
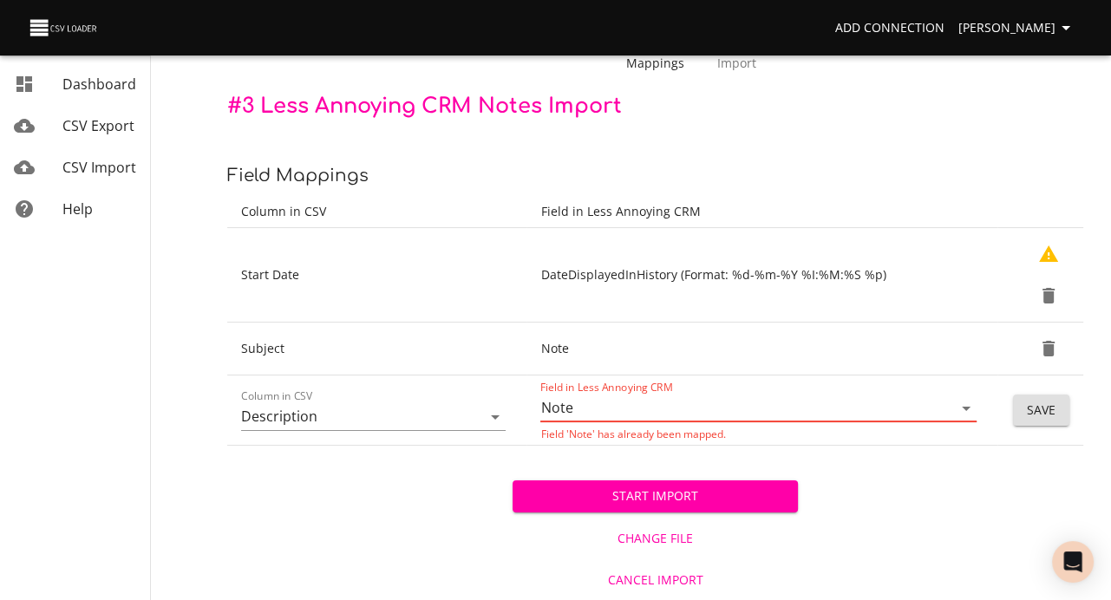
scroll to position [219, 0]
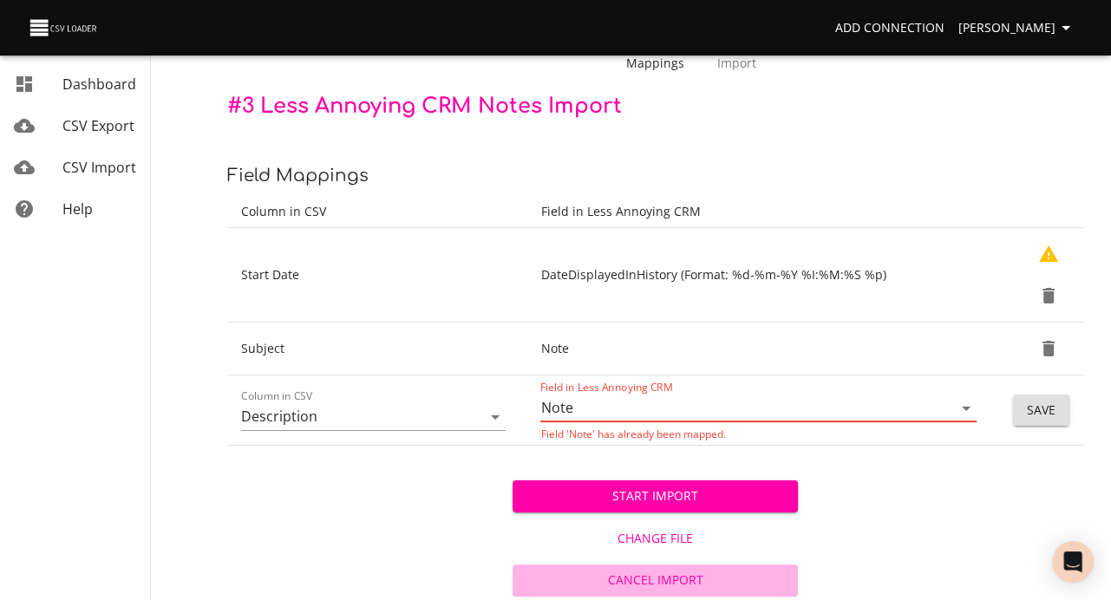
click at [676, 564] on span "Cancel Import" at bounding box center [654, 581] width 271 height 22
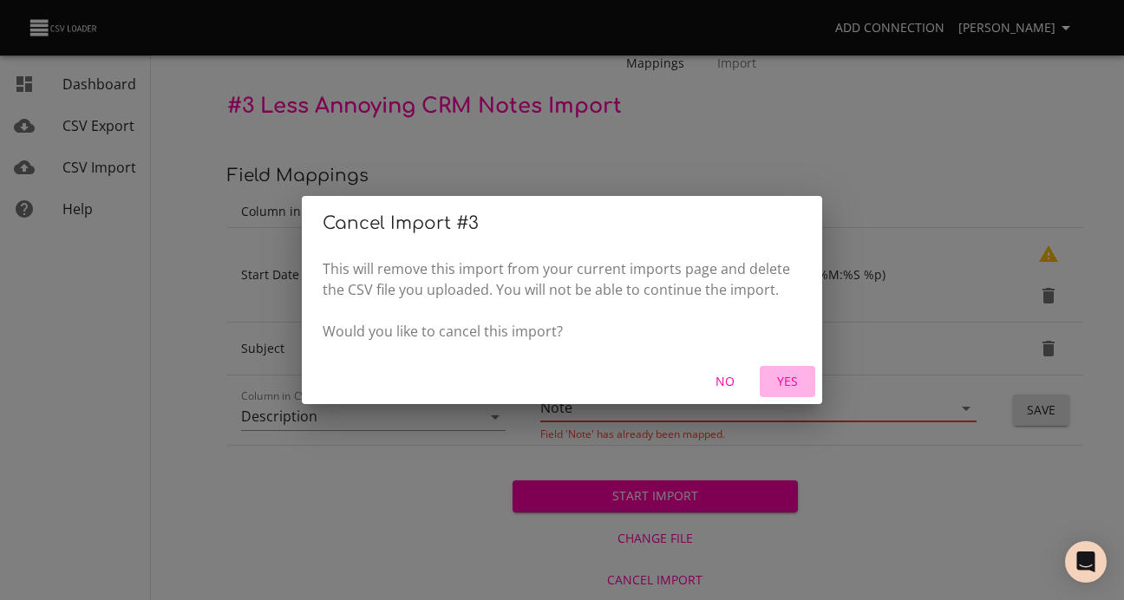
click at [787, 393] on span "Yes" at bounding box center [788, 382] width 42 height 22
